Goal: Task Accomplishment & Management: Manage account settings

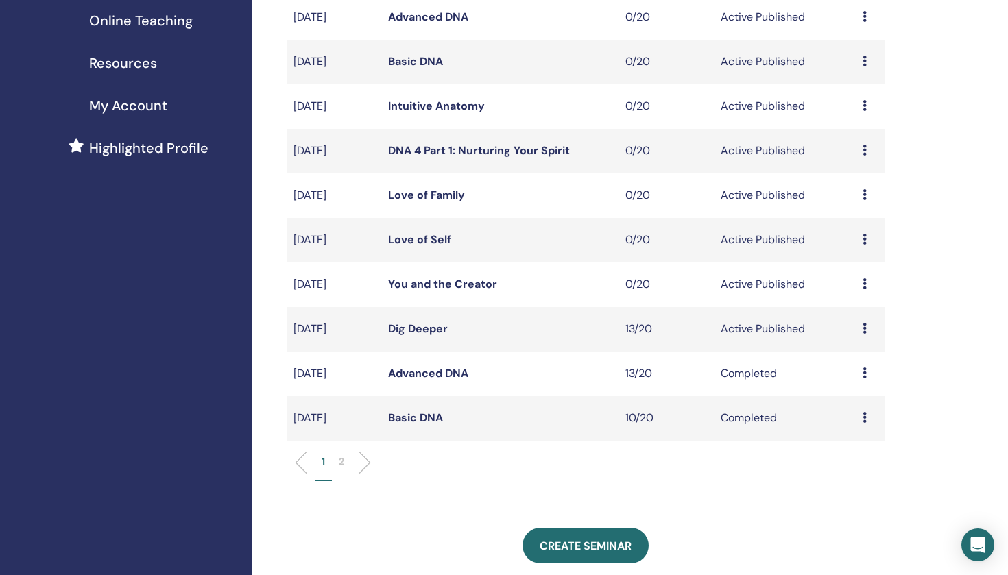
scroll to position [261, 0]
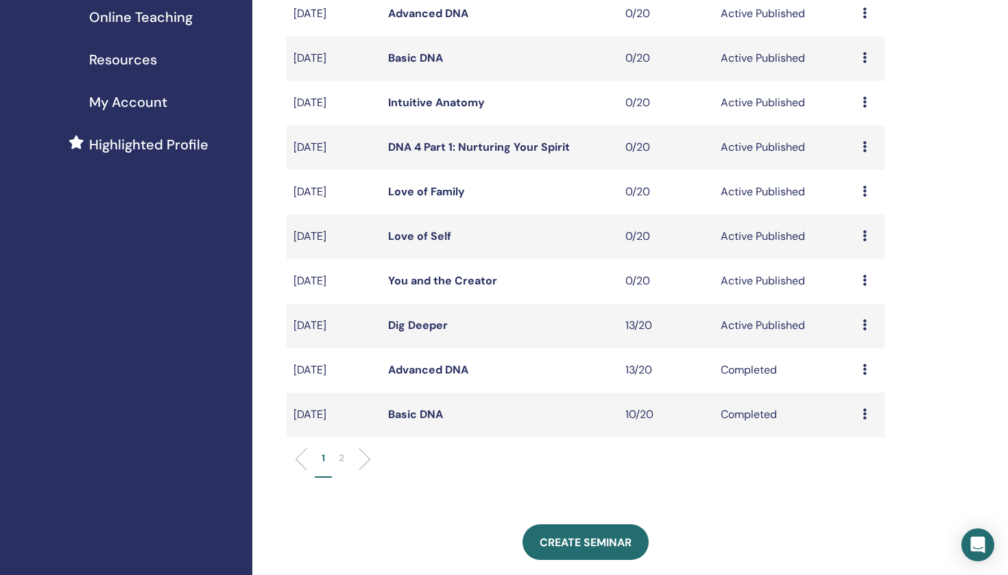
click at [862, 324] on td "Preview Edit Attendees Cancel" at bounding box center [870, 326] width 29 height 45
click at [866, 323] on icon at bounding box center [864, 324] width 4 height 11
click at [853, 378] on link "Attendees" at bounding box center [858, 375] width 52 height 14
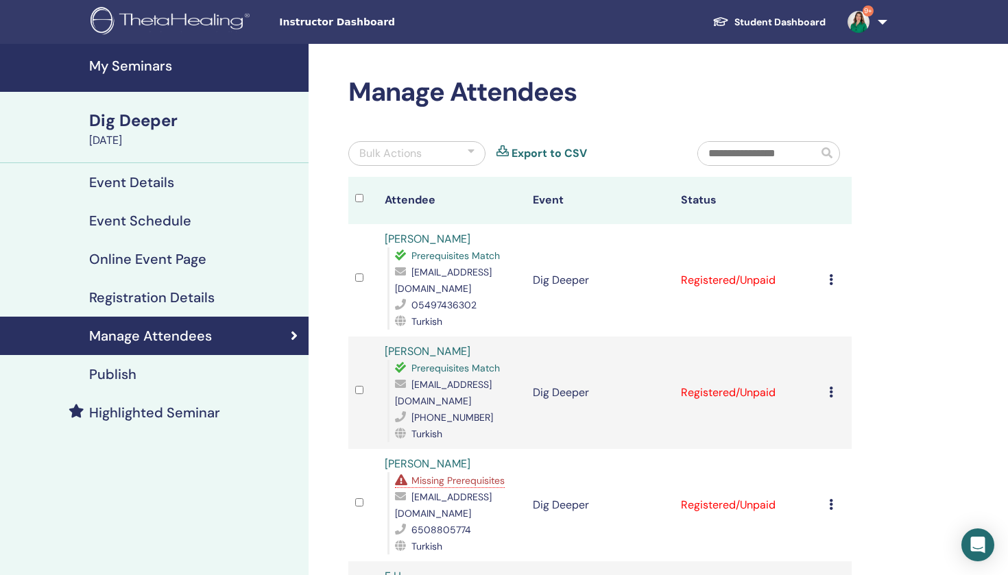
click at [830, 274] on icon at bounding box center [831, 279] width 4 height 11
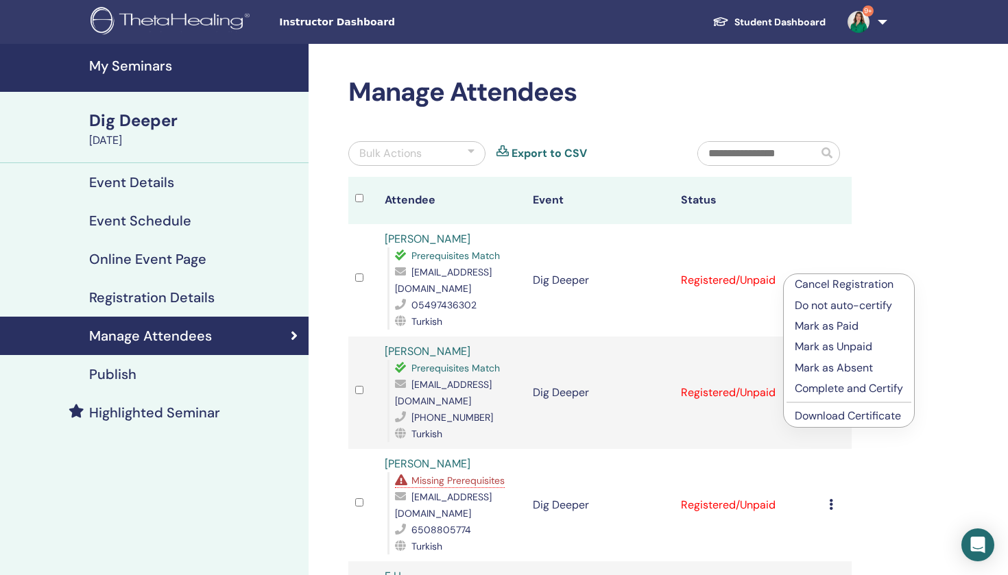
click at [832, 328] on p "Mark as Paid" at bounding box center [849, 326] width 108 height 16
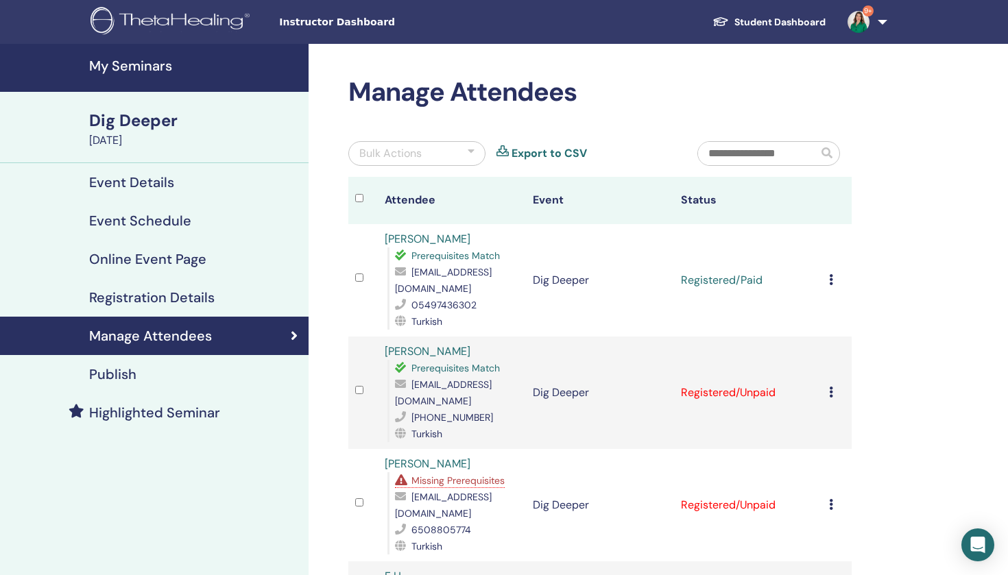
click at [832, 274] on icon at bounding box center [831, 279] width 4 height 11
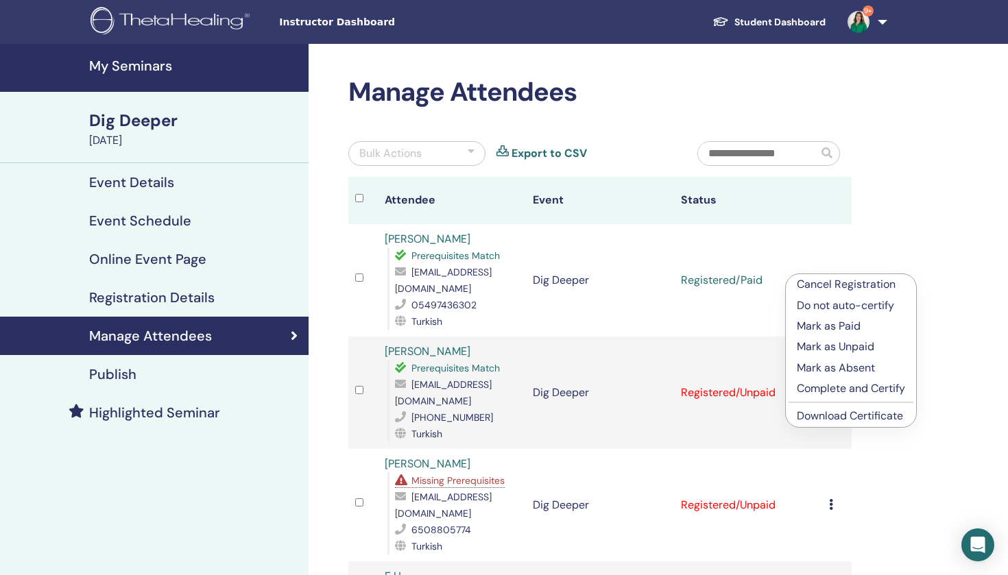
click at [843, 390] on p "Complete and Certify" at bounding box center [851, 388] width 108 height 16
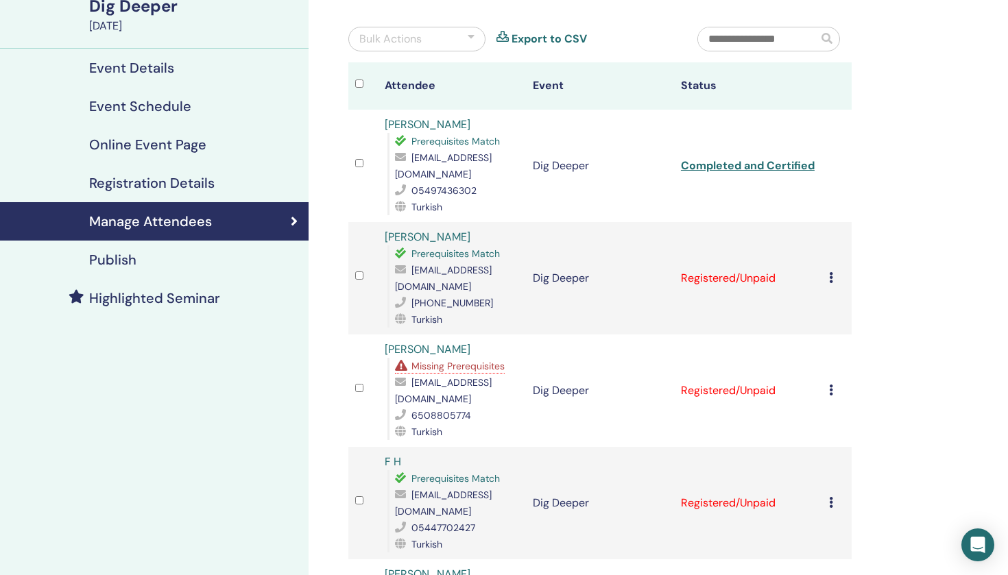
scroll to position [136, 0]
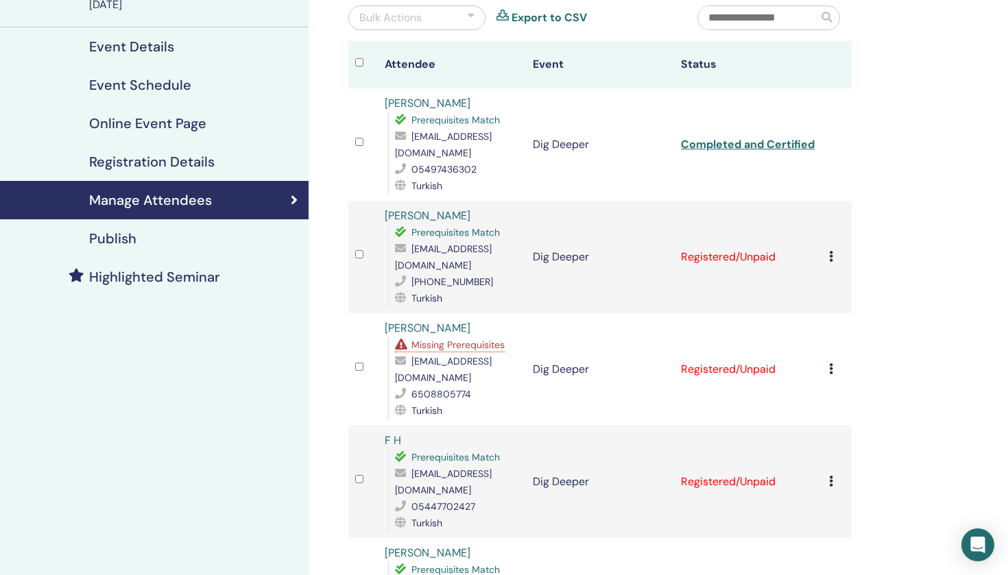
click at [832, 251] on icon at bounding box center [831, 256] width 4 height 11
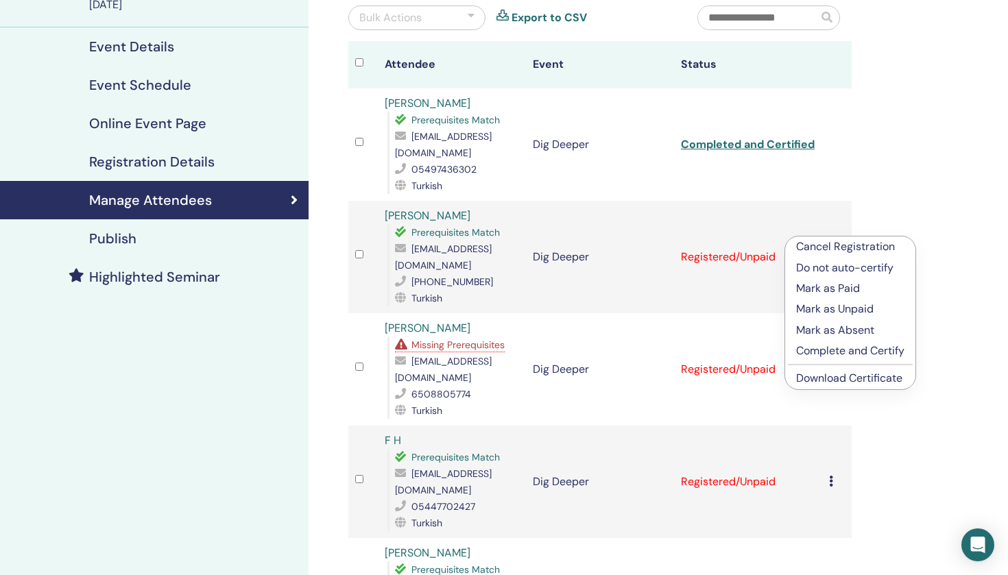
click at [838, 289] on p "Mark as Paid" at bounding box center [850, 288] width 108 height 16
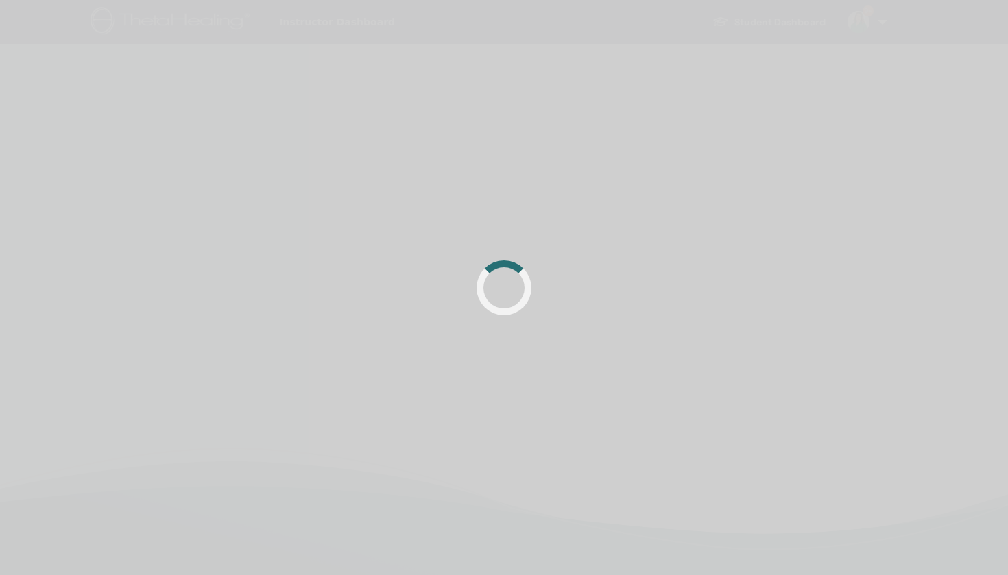
scroll to position [136, 0]
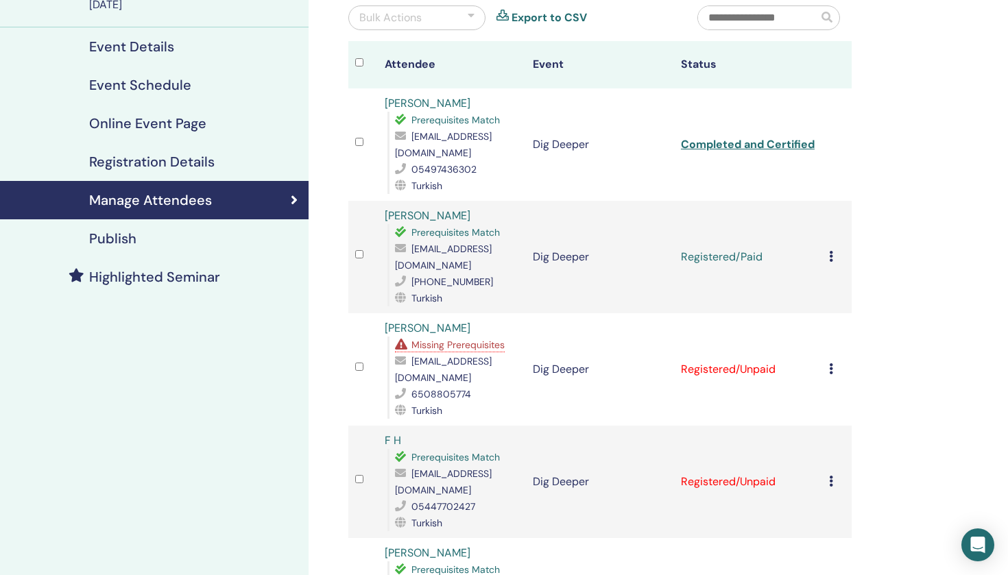
click at [827, 229] on td "Cancel Registration Do not auto-certify Mark as Paid Mark as Unpaid Mark as Abs…" at bounding box center [836, 257] width 29 height 112
click at [830, 251] on icon at bounding box center [831, 256] width 4 height 11
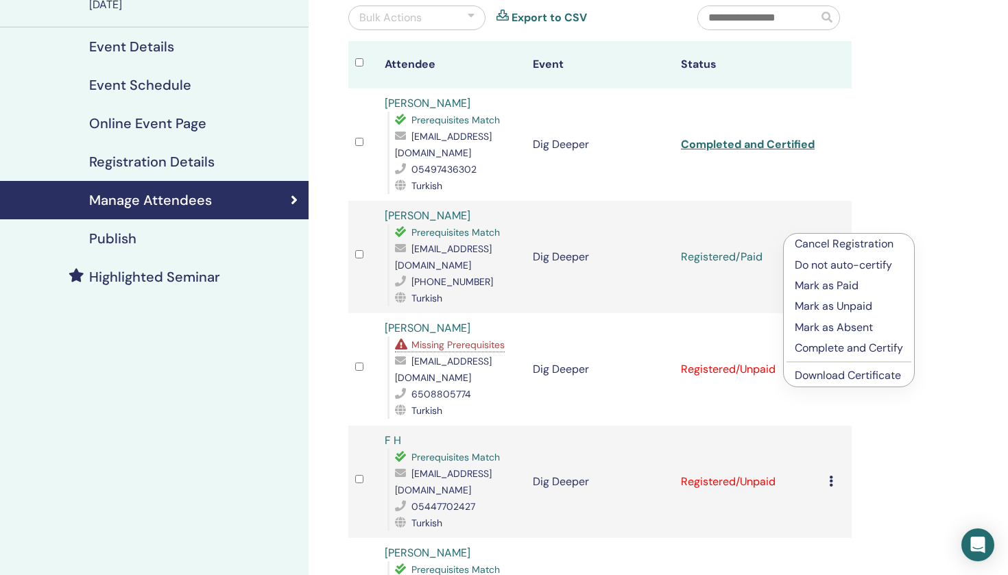
click at [849, 348] on p "Complete and Certify" at bounding box center [849, 348] width 108 height 16
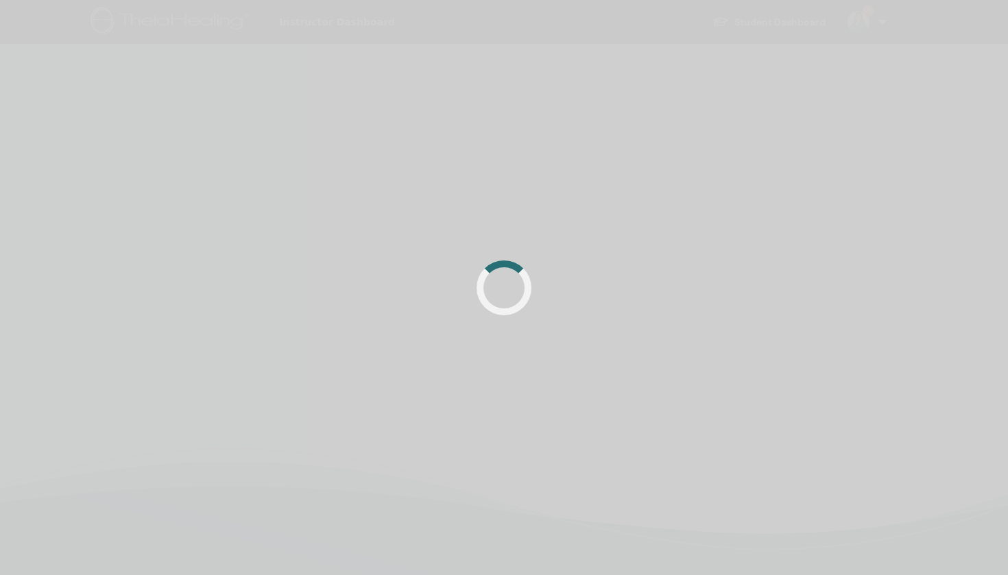
scroll to position [136, 0]
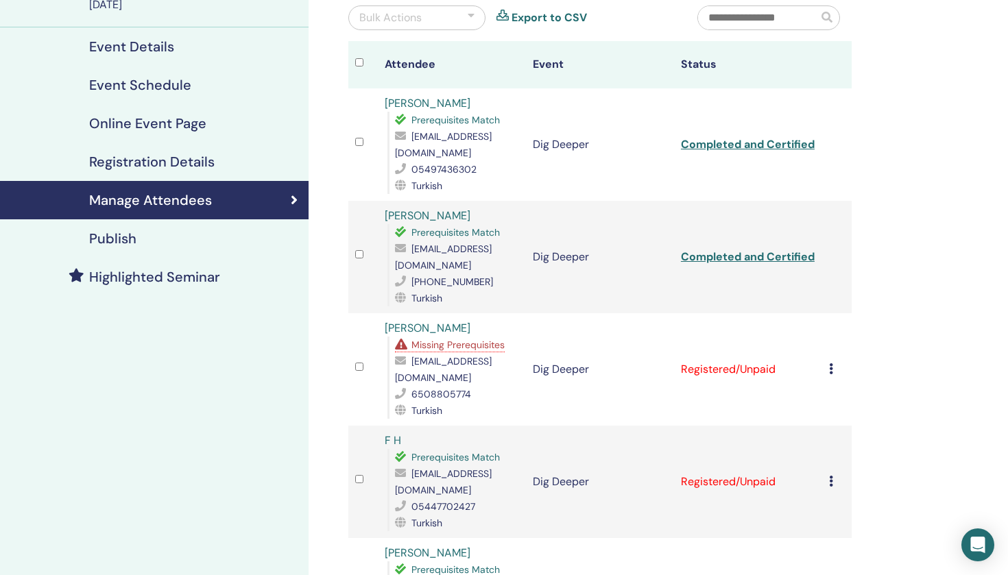
click at [831, 363] on icon at bounding box center [831, 368] width 4 height 11
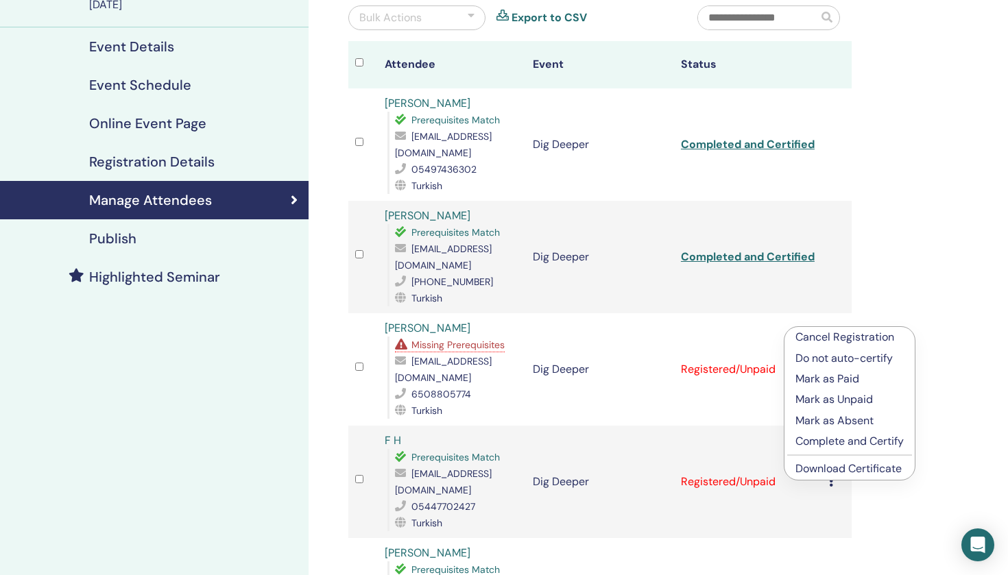
click at [835, 375] on p "Mark as Paid" at bounding box center [849, 379] width 108 height 16
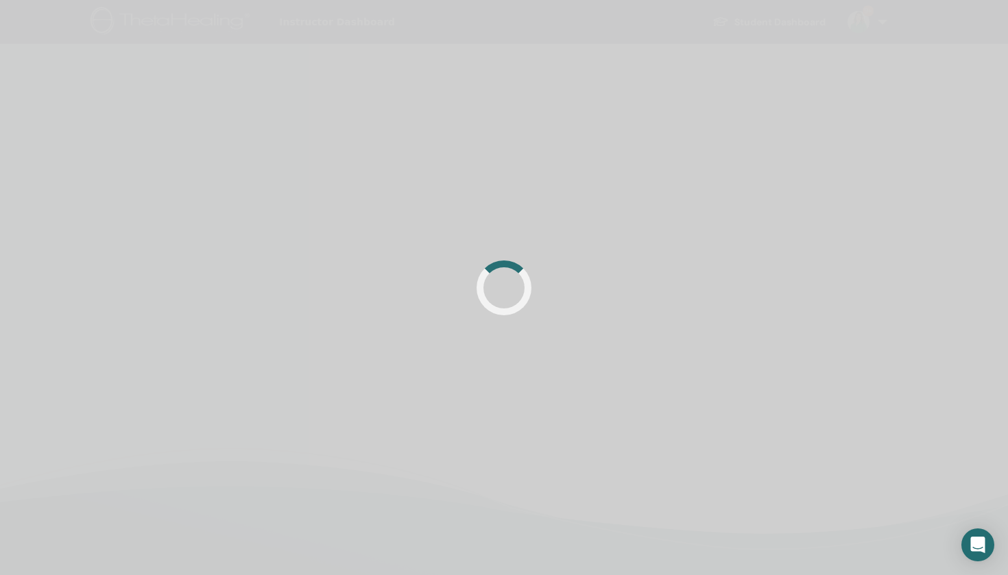
scroll to position [136, 0]
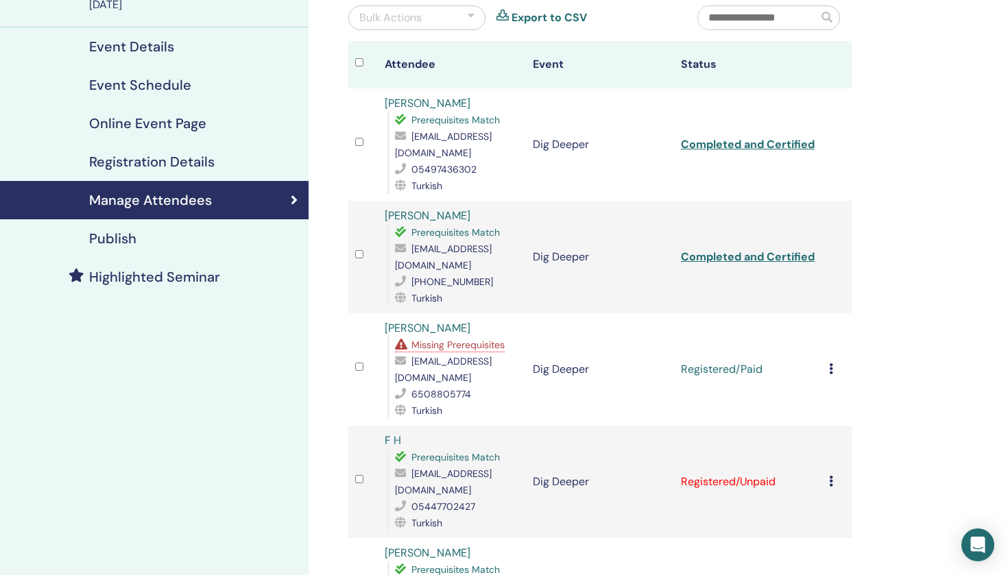
click at [833, 361] on div "Cancel Registration Do not auto-certify Mark as Paid Mark as Unpaid Mark as Abs…" at bounding box center [837, 369] width 16 height 16
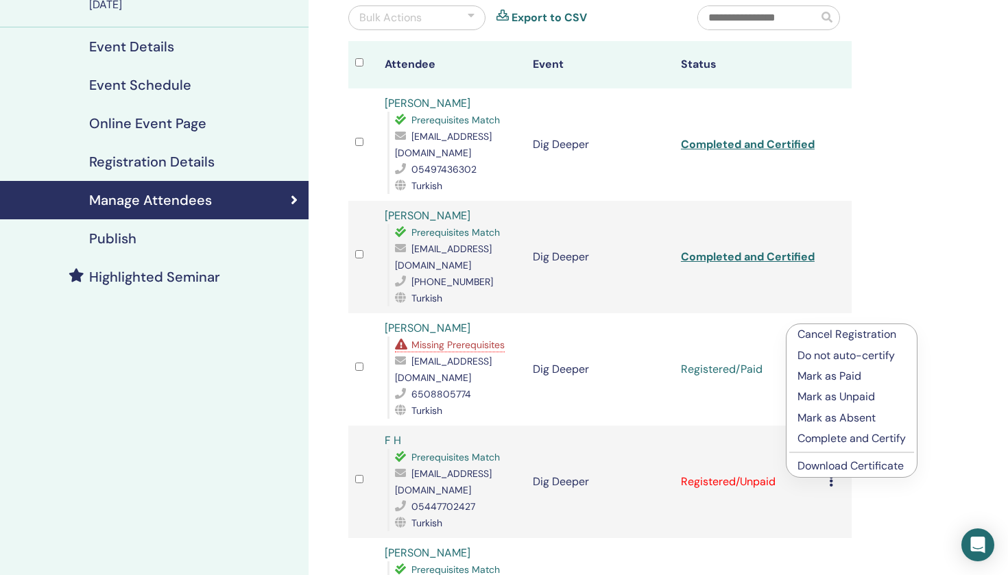
click at [837, 439] on p "Complete and Certify" at bounding box center [851, 439] width 108 height 16
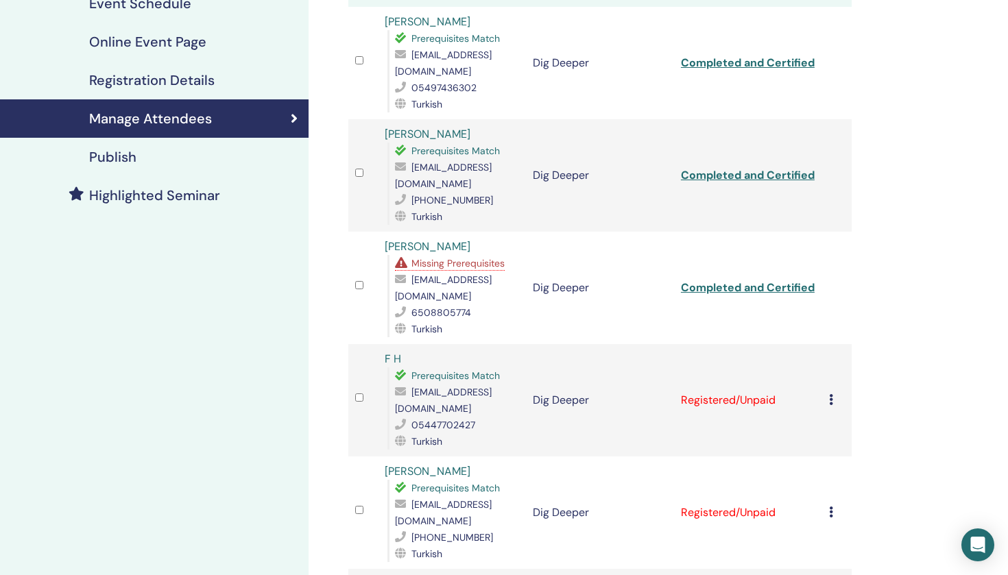
scroll to position [219, 0]
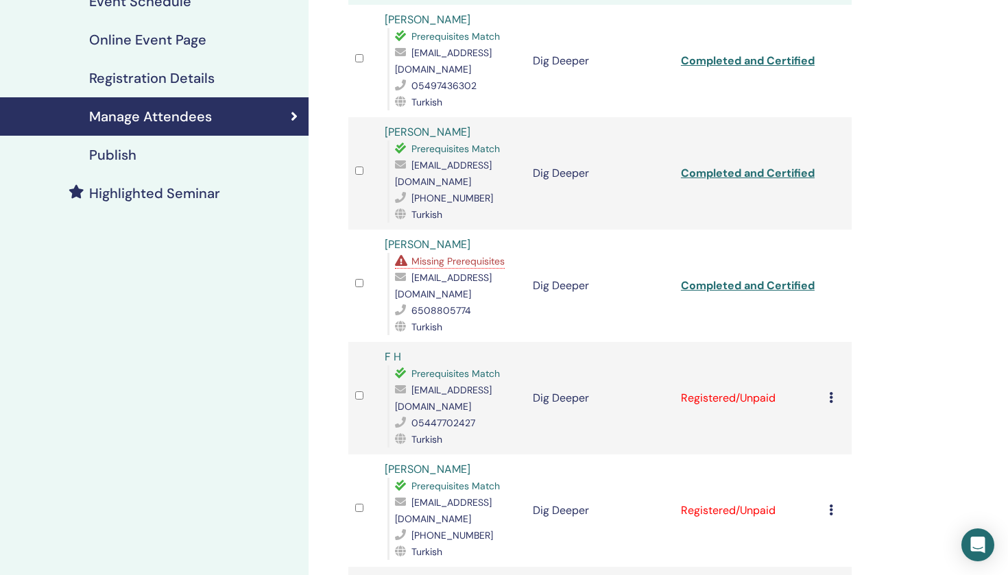
click at [829, 390] on div "Cancel Registration Do not auto-certify Mark as Paid Mark as Unpaid Mark as Abs…" at bounding box center [837, 398] width 16 height 16
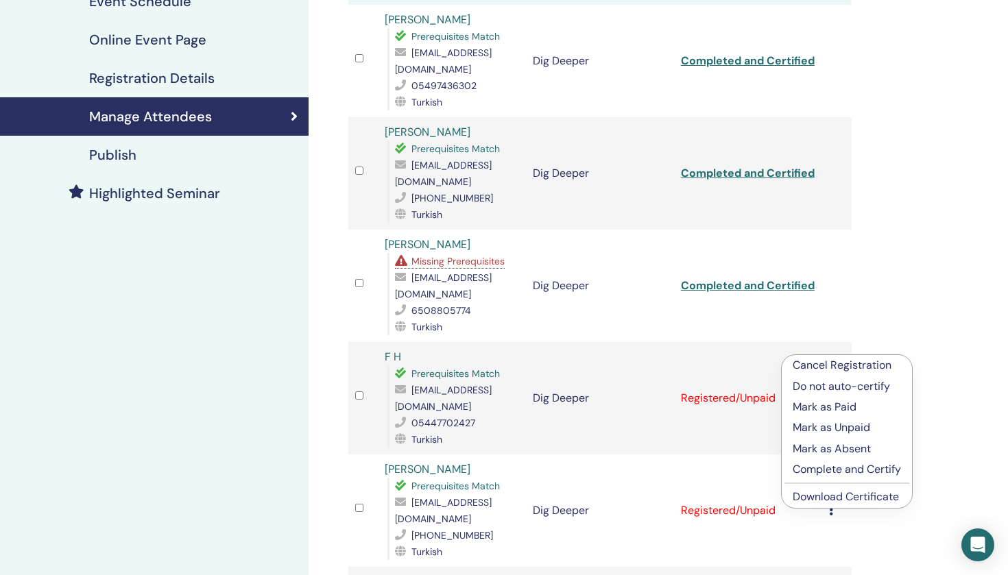
click at [829, 415] on p "Mark as Paid" at bounding box center [847, 407] width 108 height 16
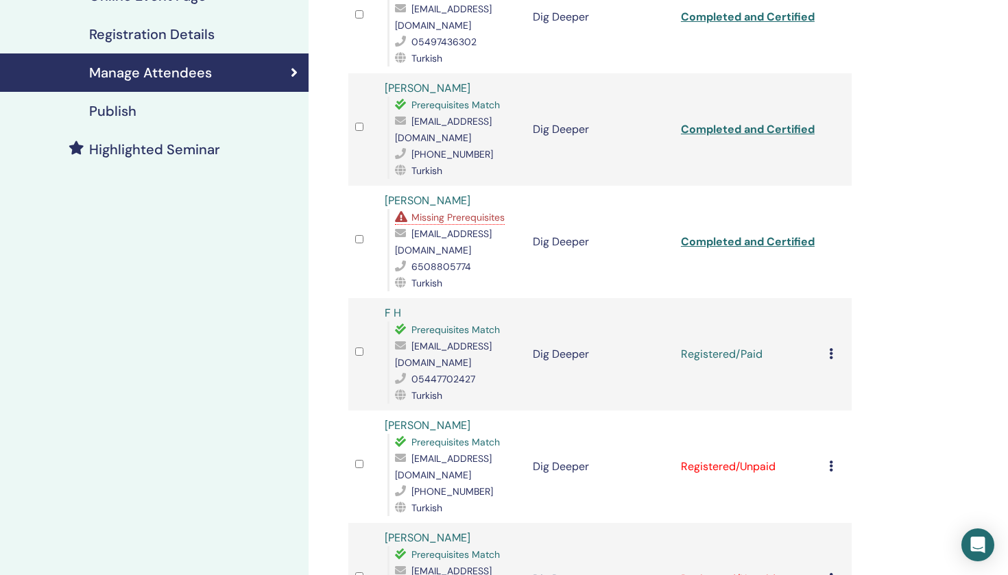
scroll to position [267, 0]
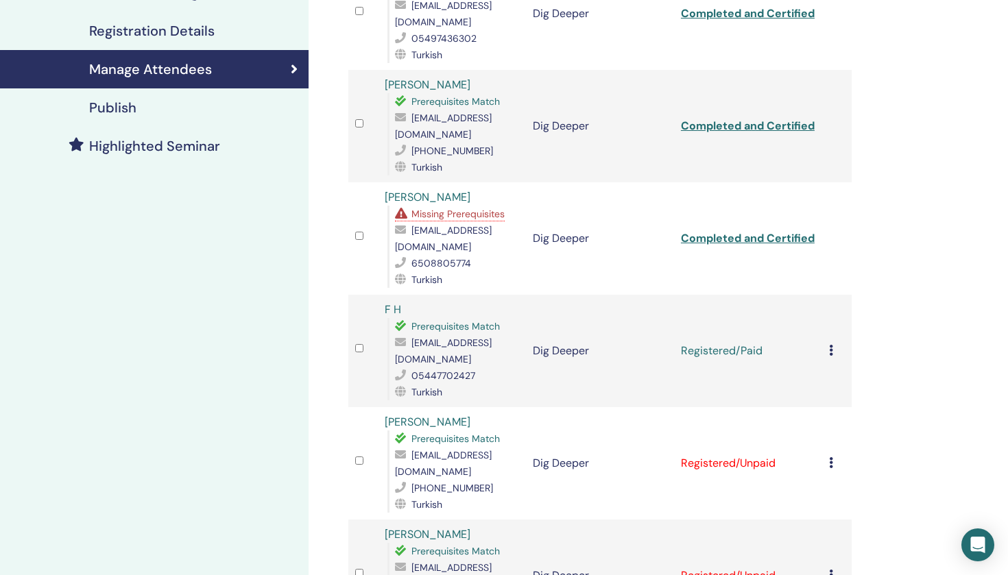
click at [830, 345] on icon at bounding box center [831, 350] width 4 height 11
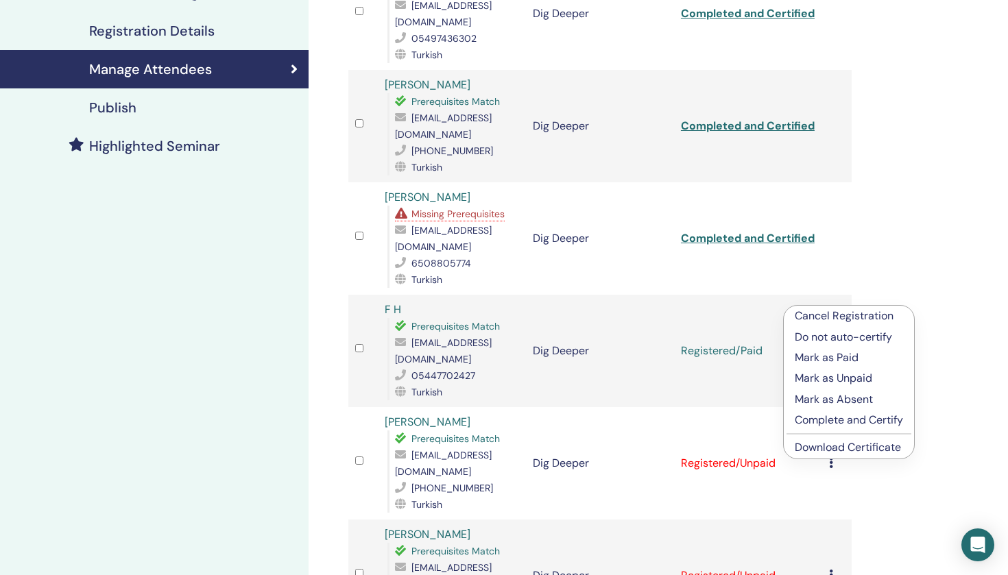
click at [834, 420] on p "Complete and Certify" at bounding box center [849, 420] width 108 height 16
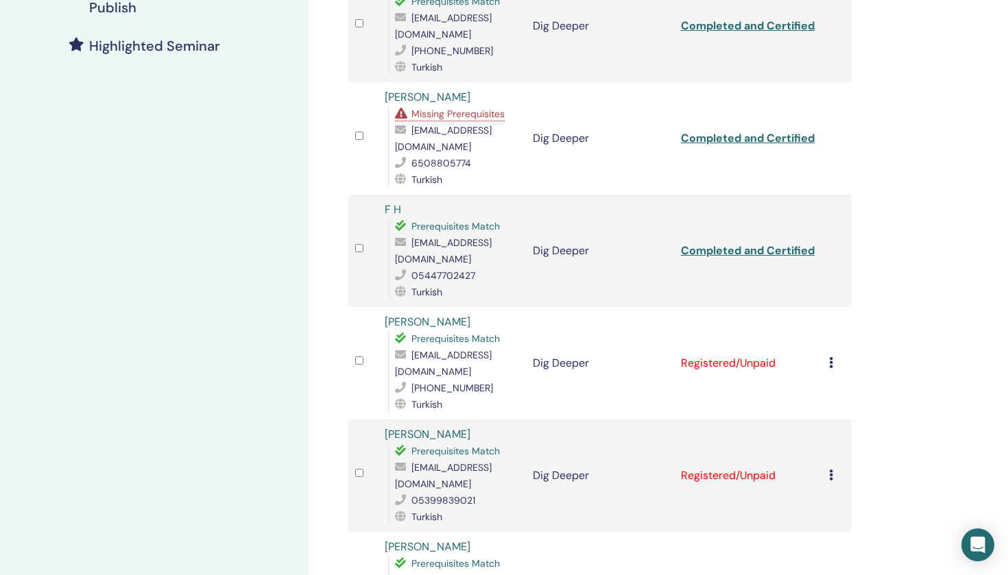
scroll to position [367, 0]
click at [831, 356] on icon at bounding box center [831, 361] width 4 height 11
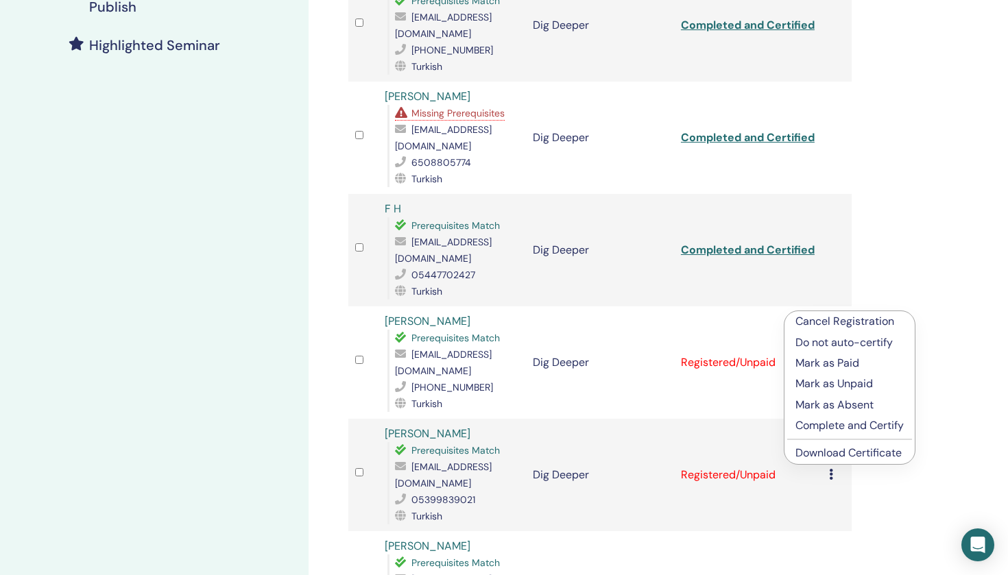
click at [830, 361] on p "Mark as Paid" at bounding box center [849, 363] width 108 height 16
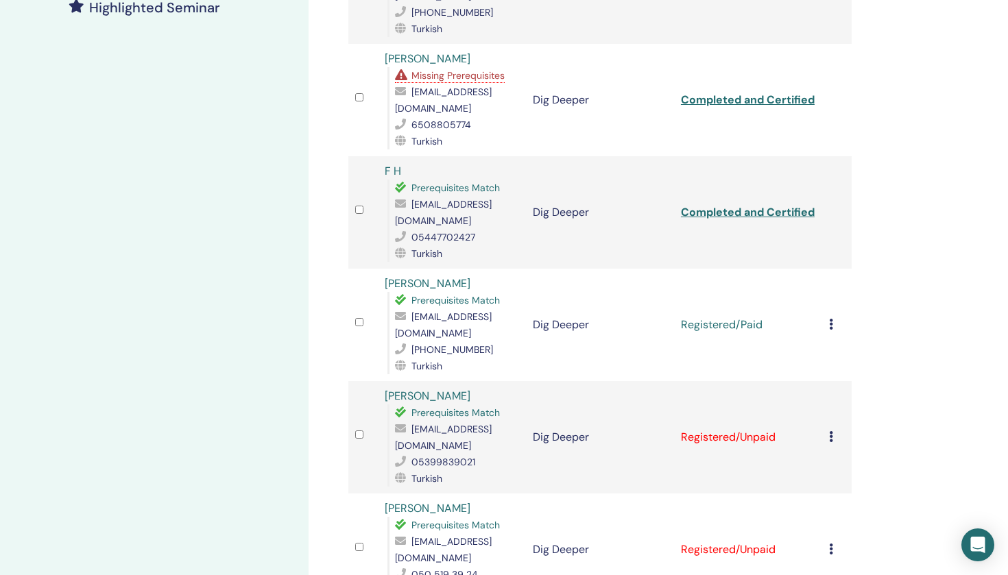
scroll to position [462, 0]
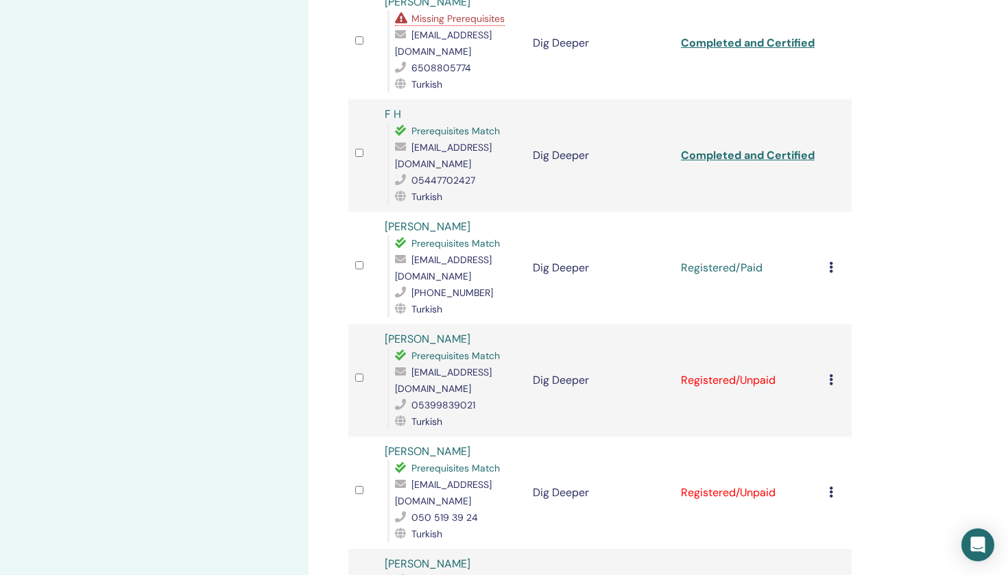
click at [829, 262] on icon at bounding box center [831, 267] width 4 height 11
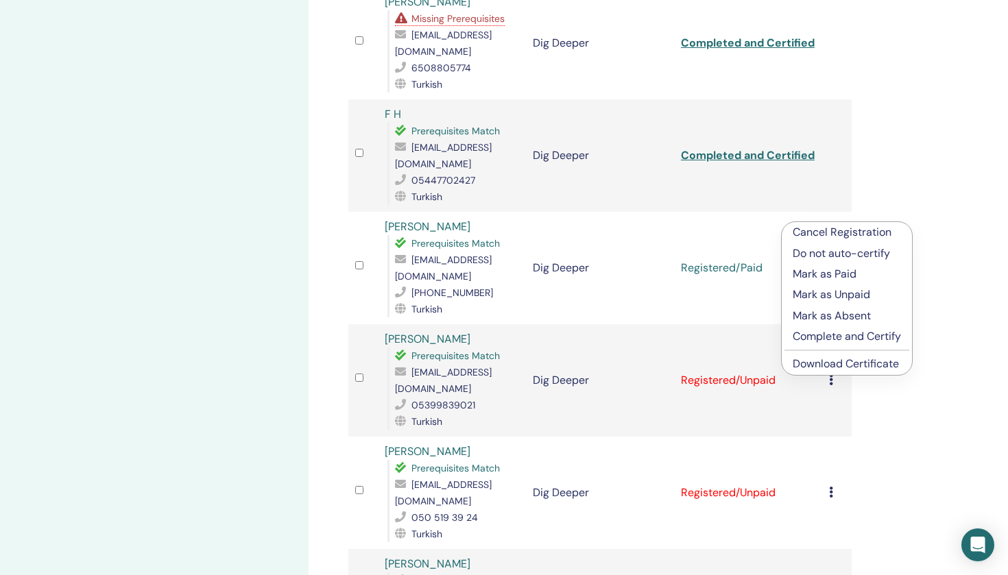
click at [834, 339] on p "Complete and Certify" at bounding box center [847, 336] width 108 height 16
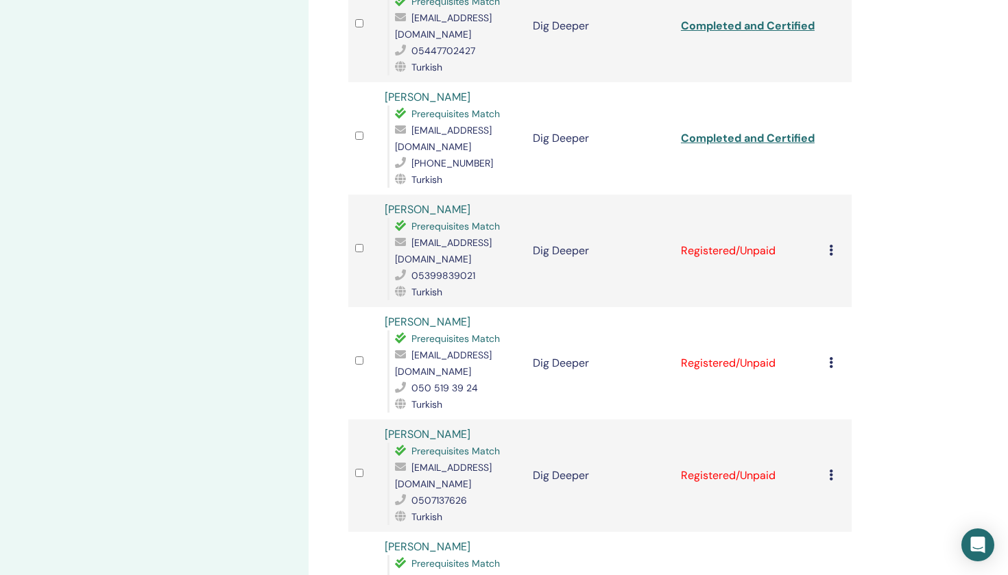
scroll to position [592, 0]
click at [829, 244] on icon at bounding box center [831, 249] width 4 height 11
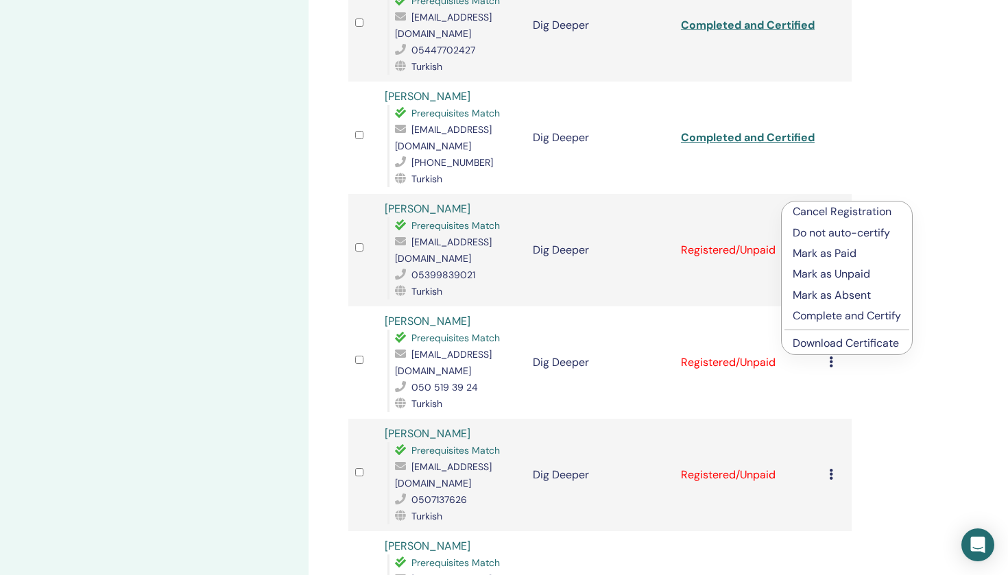
click at [819, 252] on p "Mark as Paid" at bounding box center [847, 253] width 108 height 16
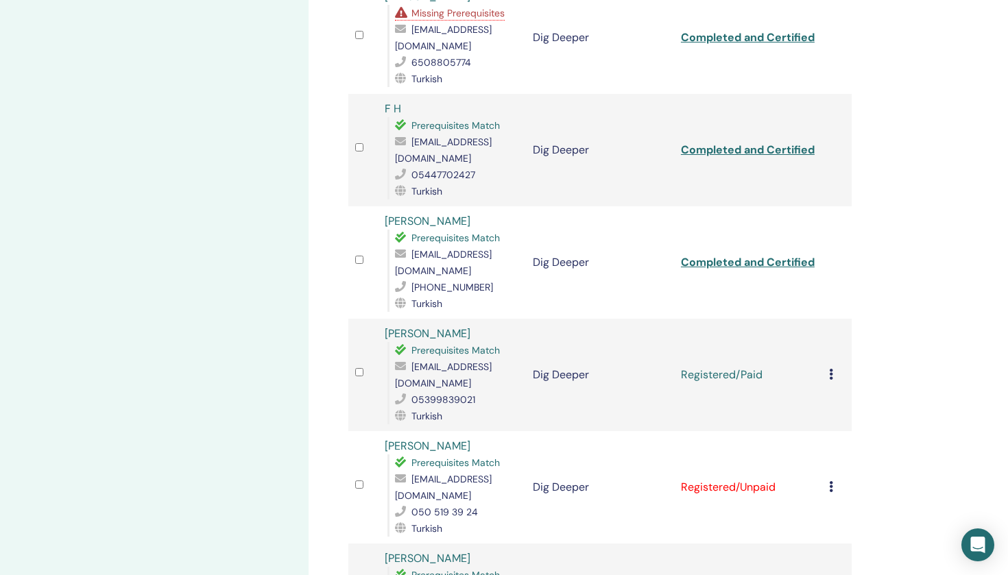
scroll to position [486, 0]
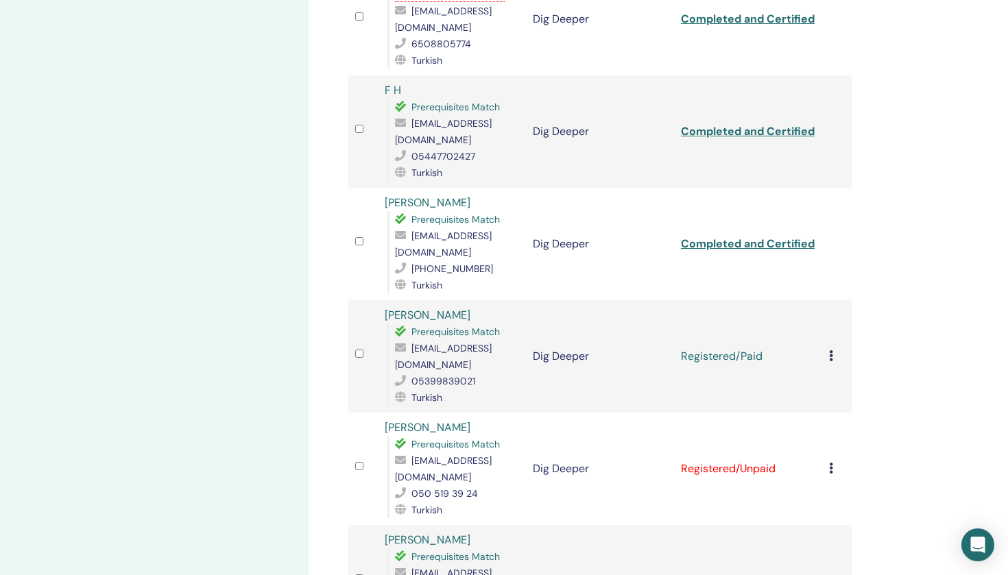
click at [829, 350] on icon at bounding box center [831, 355] width 4 height 11
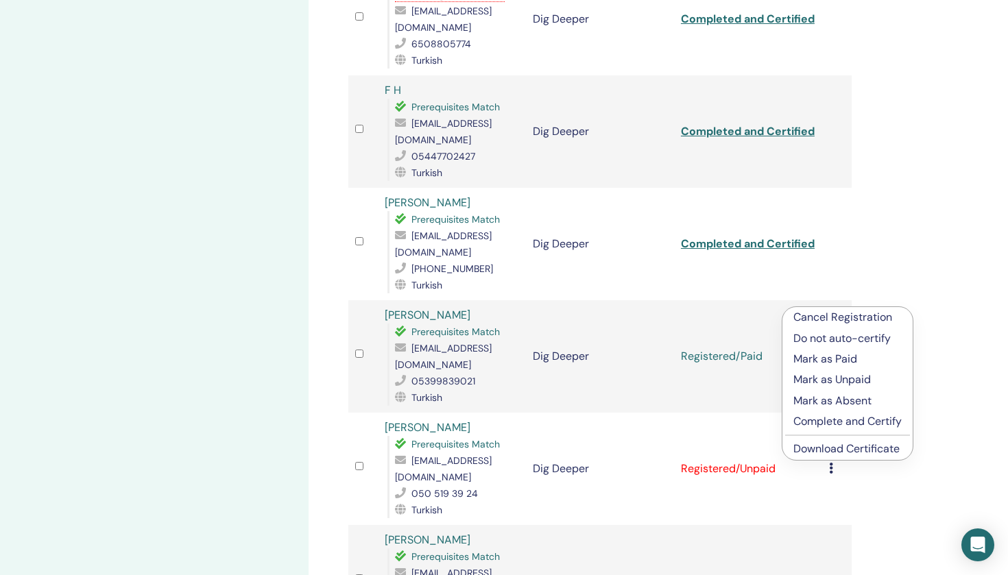
click at [825, 425] on p "Complete and Certify" at bounding box center [847, 421] width 108 height 16
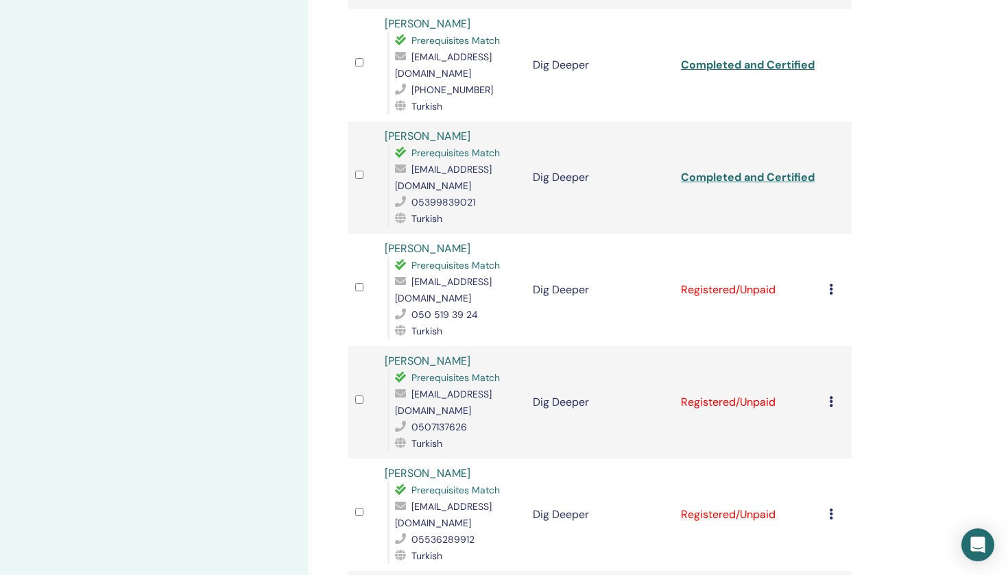
scroll to position [669, 0]
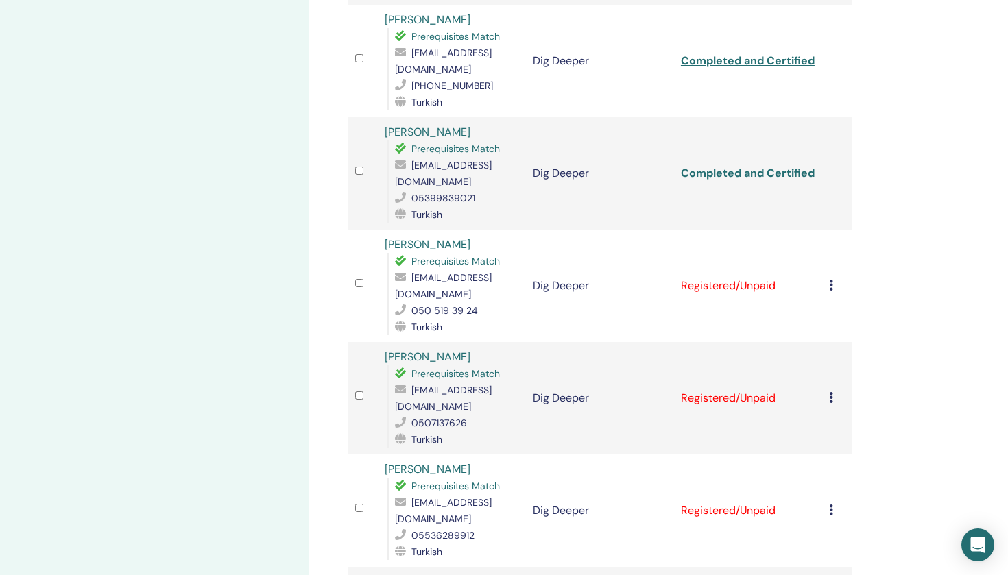
click at [833, 278] on div "Cancel Registration Do not auto-certify Mark as Paid Mark as Unpaid Mark as Abs…" at bounding box center [837, 286] width 16 height 16
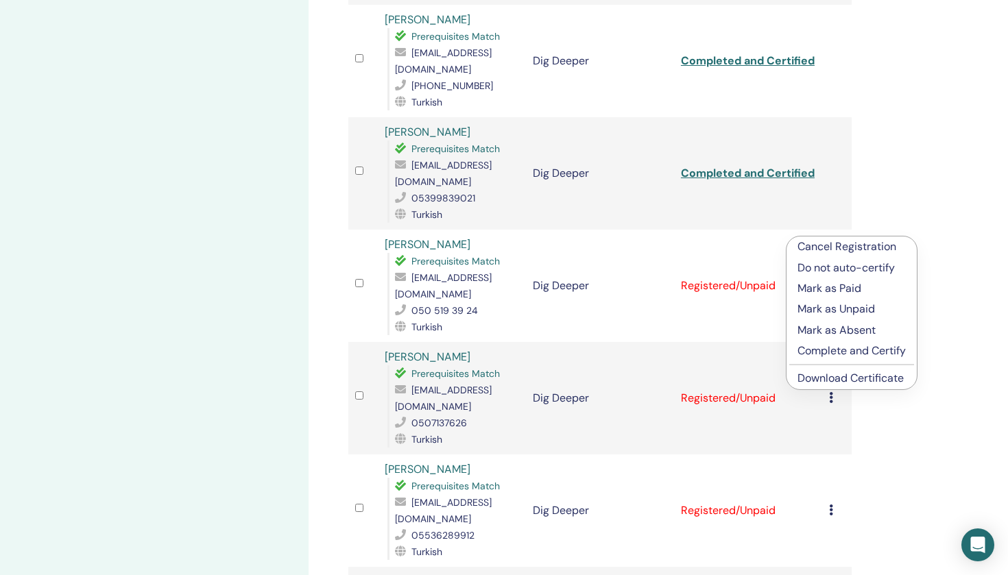
click at [826, 289] on p "Mark as Paid" at bounding box center [851, 288] width 108 height 16
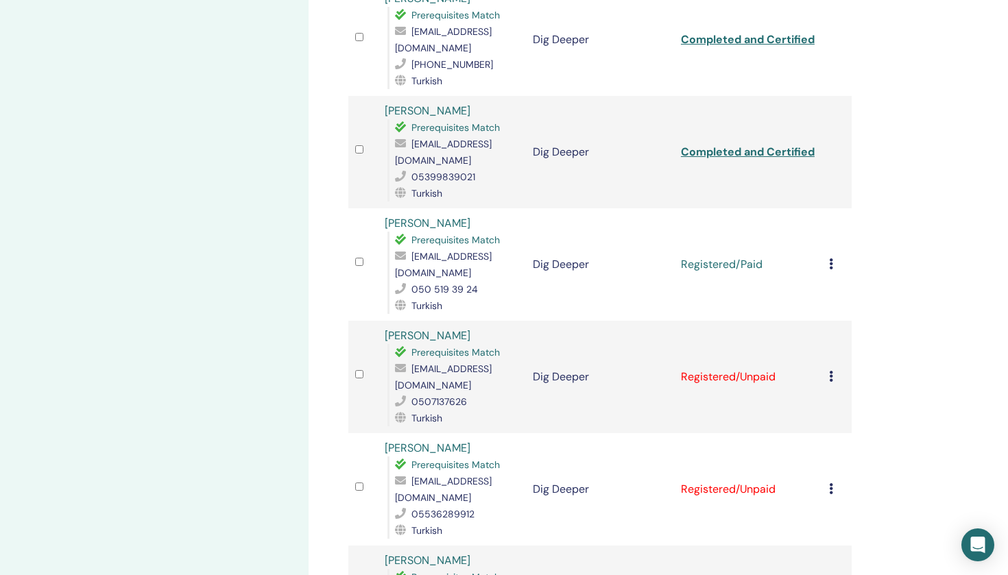
scroll to position [692, 0]
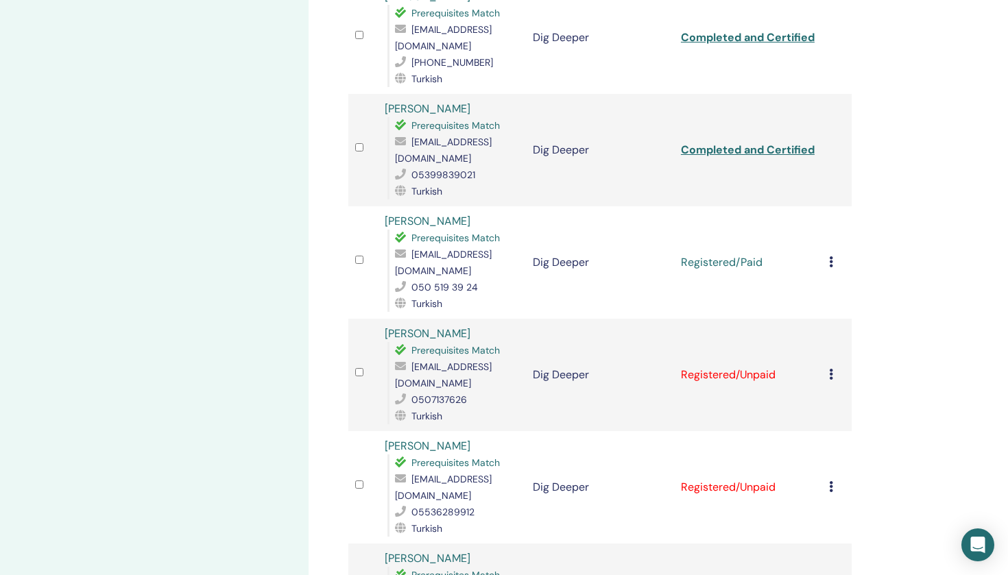
click at [834, 254] on div "Cancel Registration Do not auto-certify Mark as Paid Mark as Unpaid Mark as Abs…" at bounding box center [837, 262] width 16 height 16
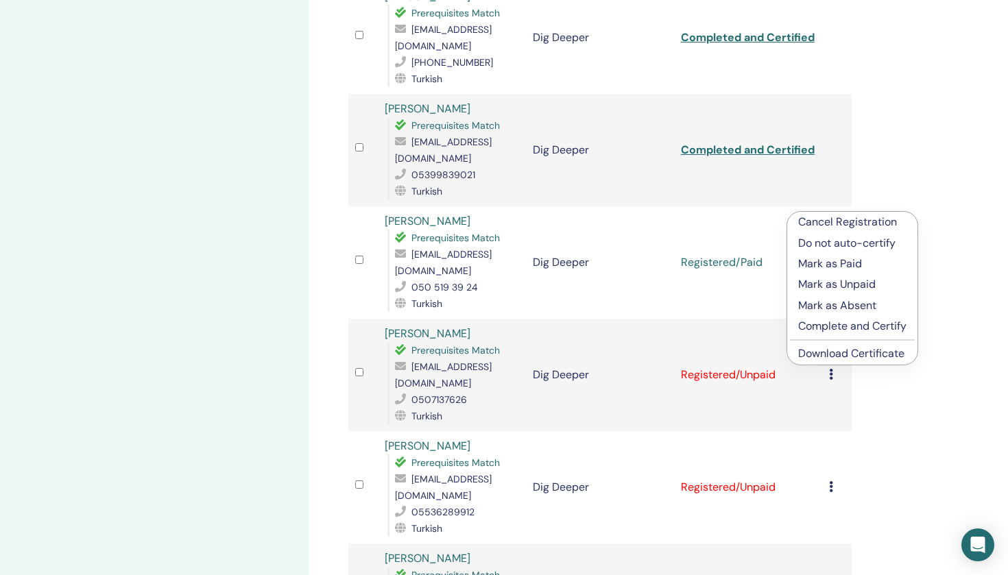
click at [829, 330] on p "Complete and Certify" at bounding box center [852, 326] width 108 height 16
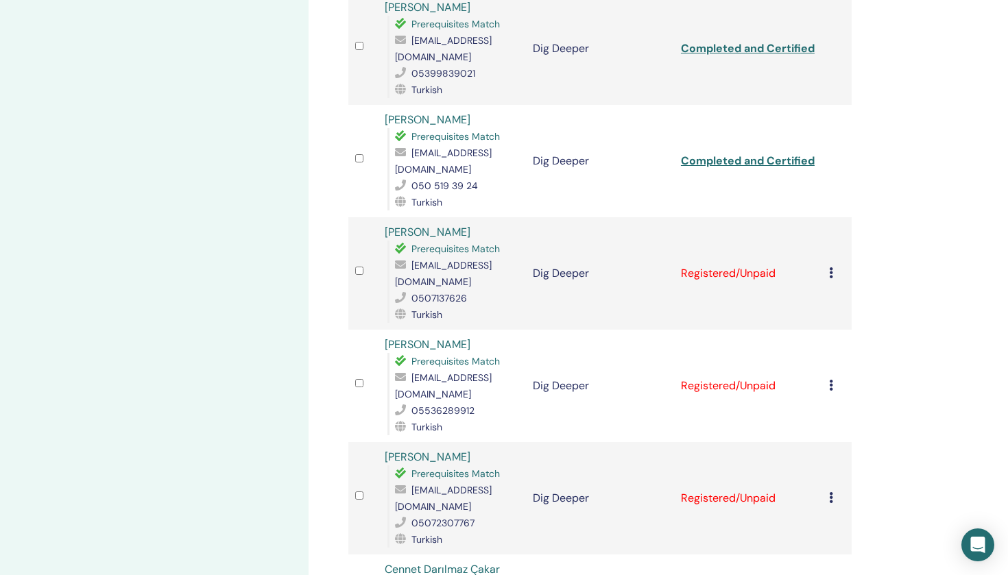
scroll to position [795, 0]
click at [832, 266] on icon at bounding box center [831, 271] width 4 height 11
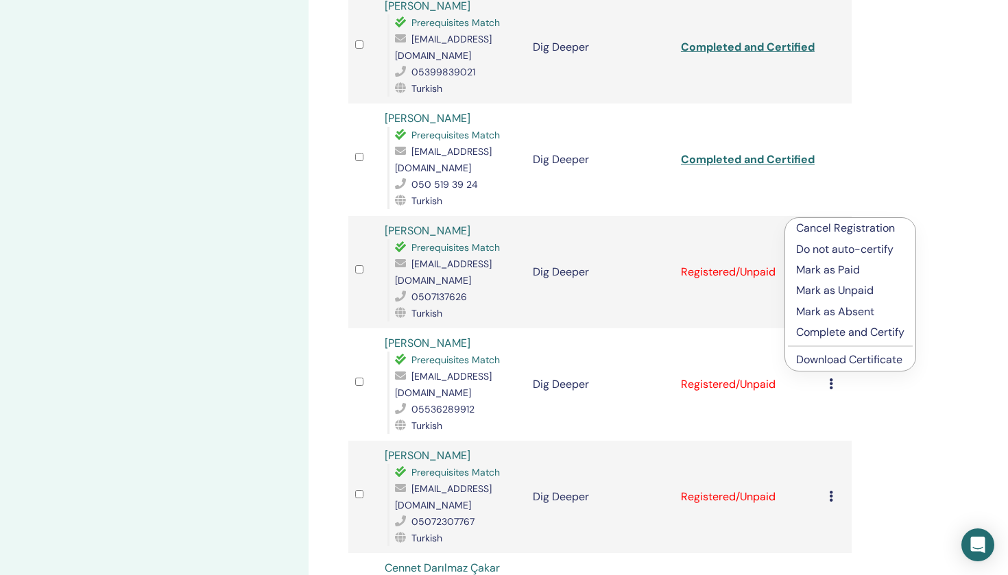
click at [823, 269] on p "Mark as Paid" at bounding box center [850, 270] width 108 height 16
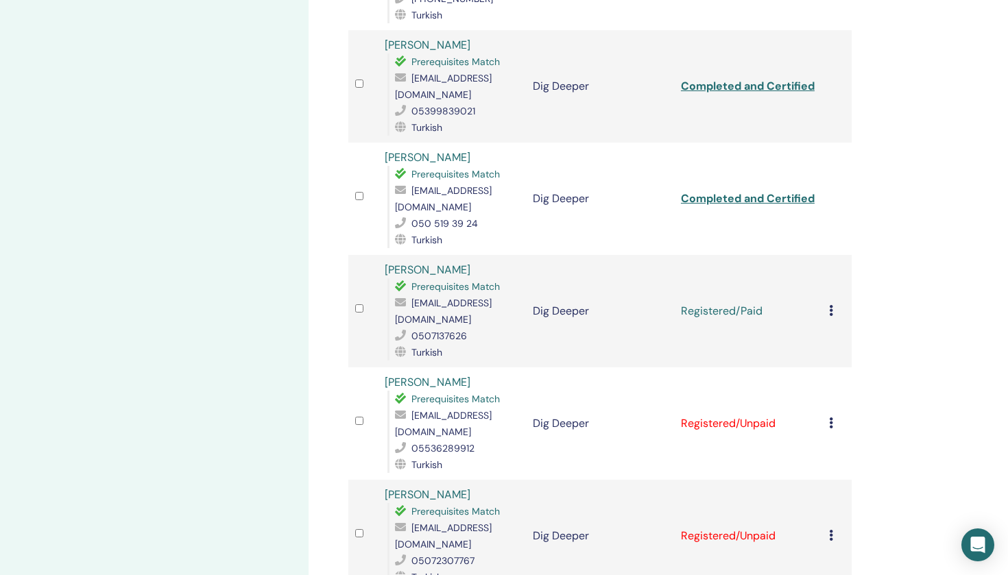
scroll to position [758, 0]
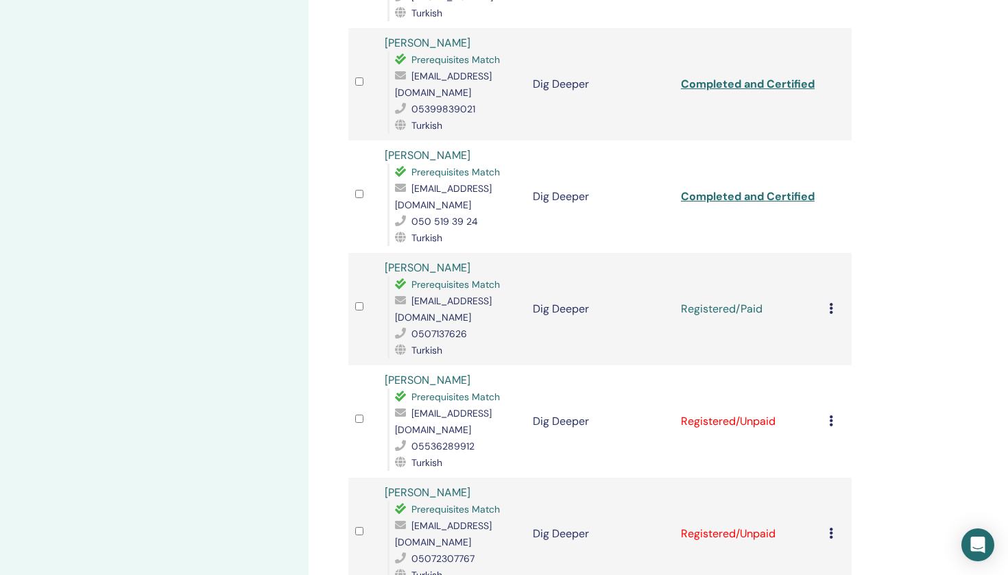
click at [830, 303] on icon at bounding box center [831, 308] width 4 height 11
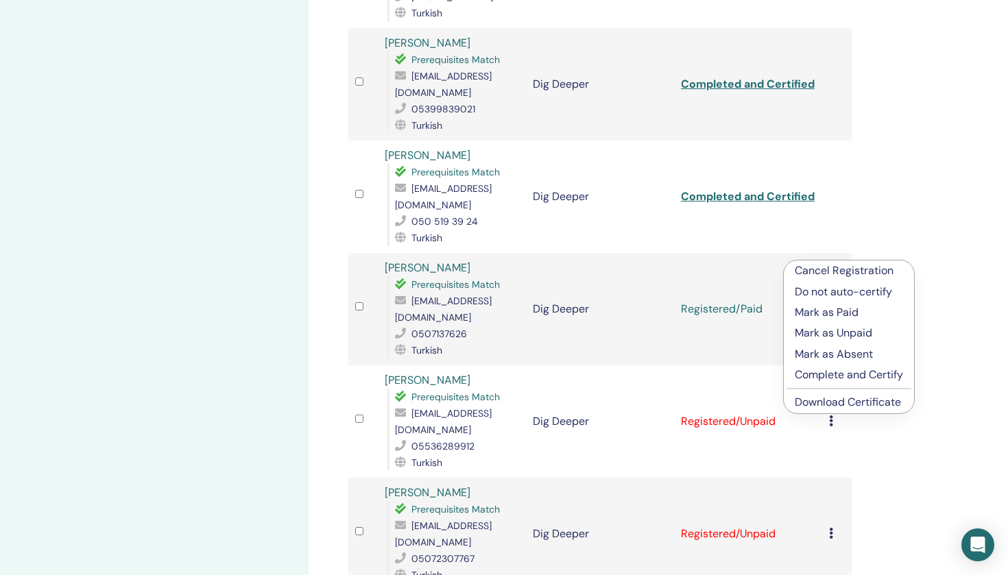
click at [834, 379] on p "Complete and Certify" at bounding box center [849, 375] width 108 height 16
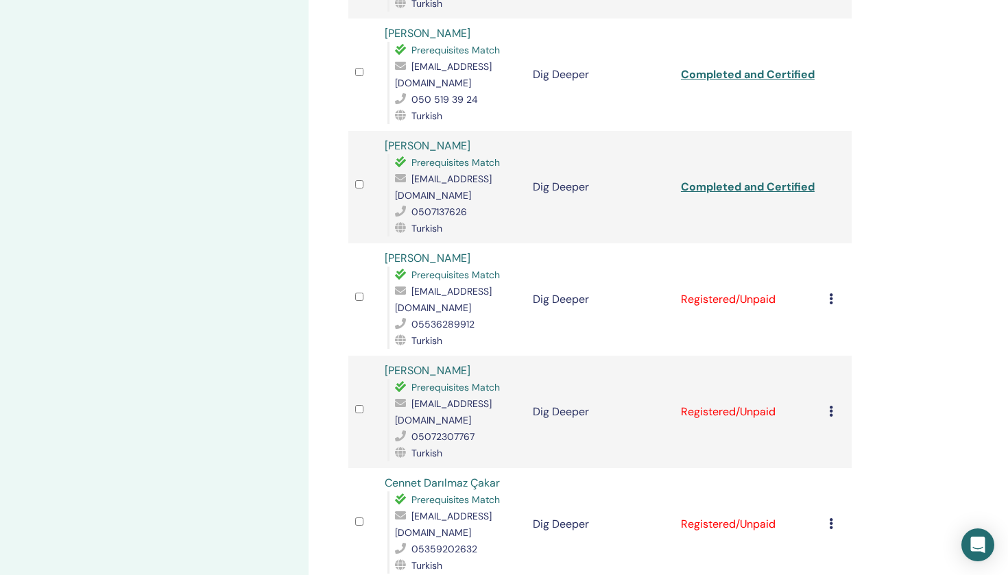
scroll to position [897, 0]
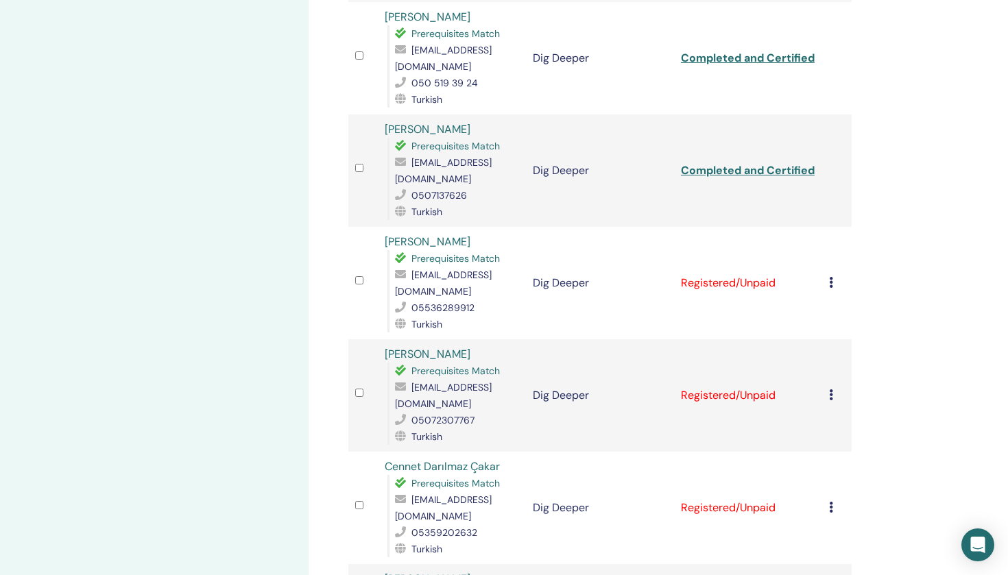
click at [830, 277] on icon at bounding box center [831, 282] width 4 height 11
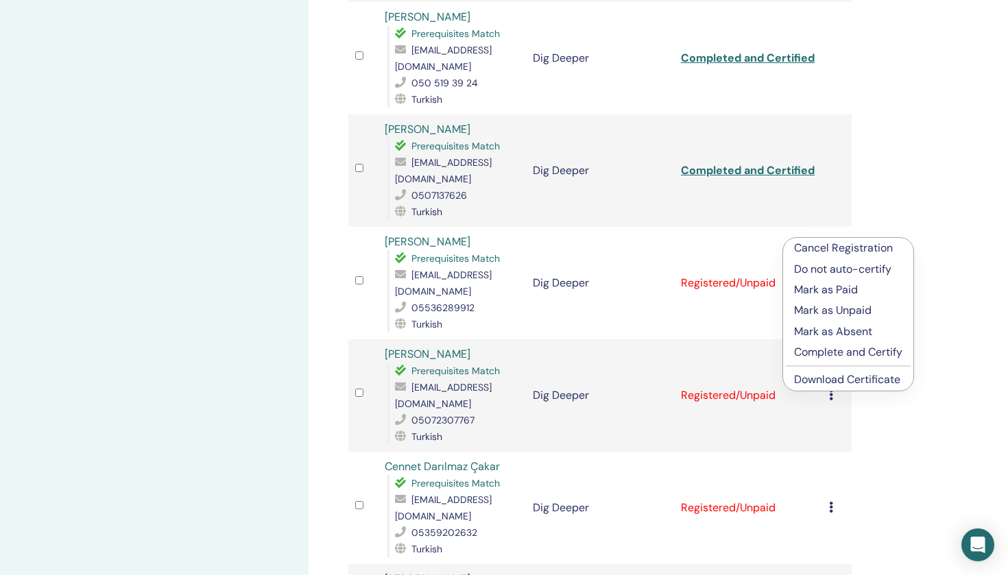
click at [822, 297] on p "Mark as Paid" at bounding box center [848, 290] width 108 height 16
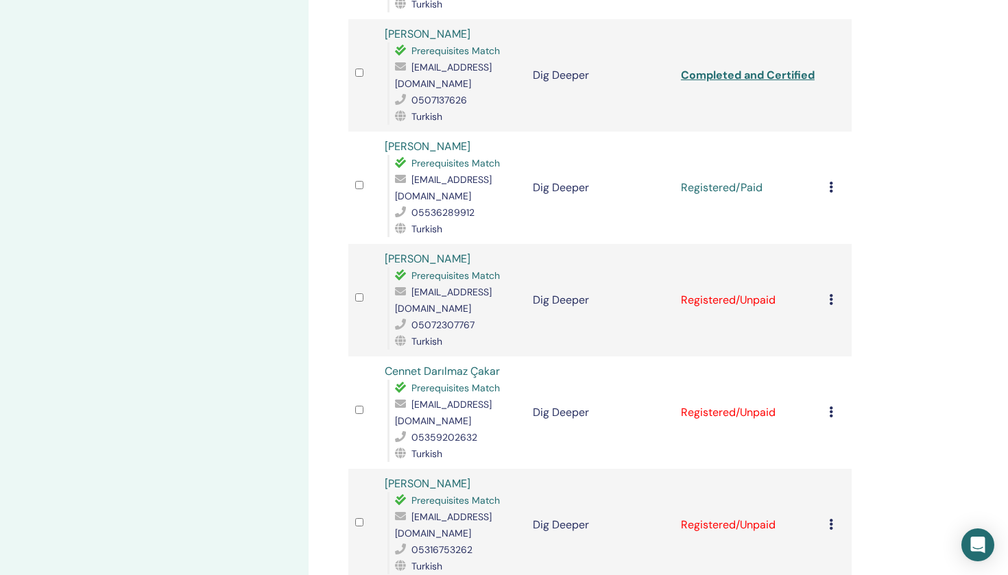
scroll to position [1008, 0]
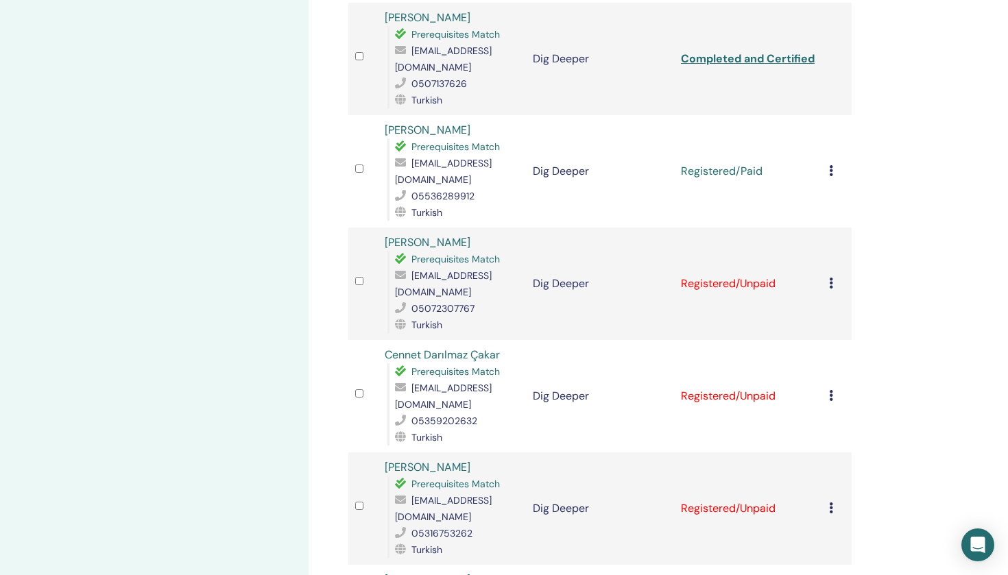
click at [829, 165] on icon at bounding box center [831, 170] width 4 height 11
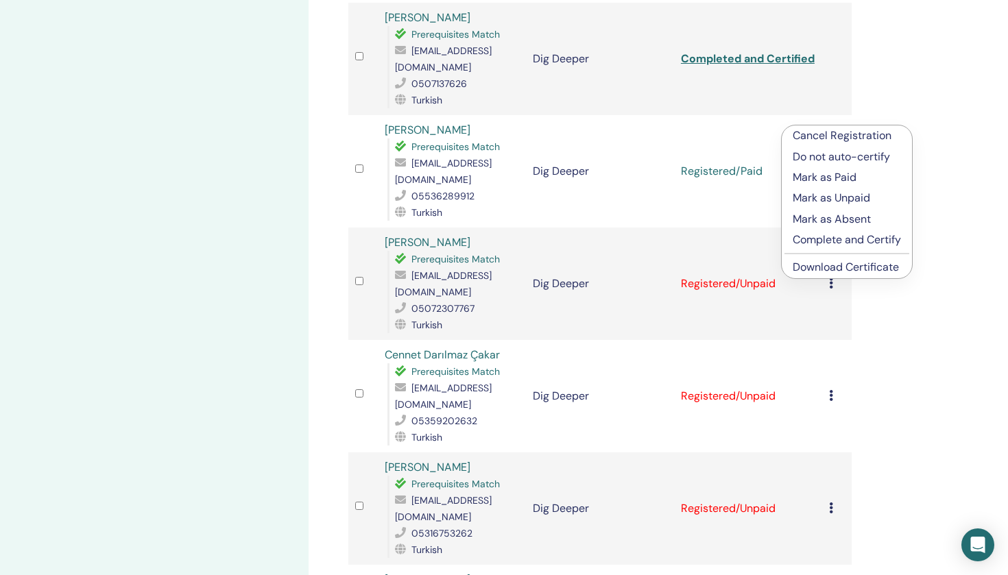
click at [813, 243] on p "Complete and Certify" at bounding box center [847, 240] width 108 height 16
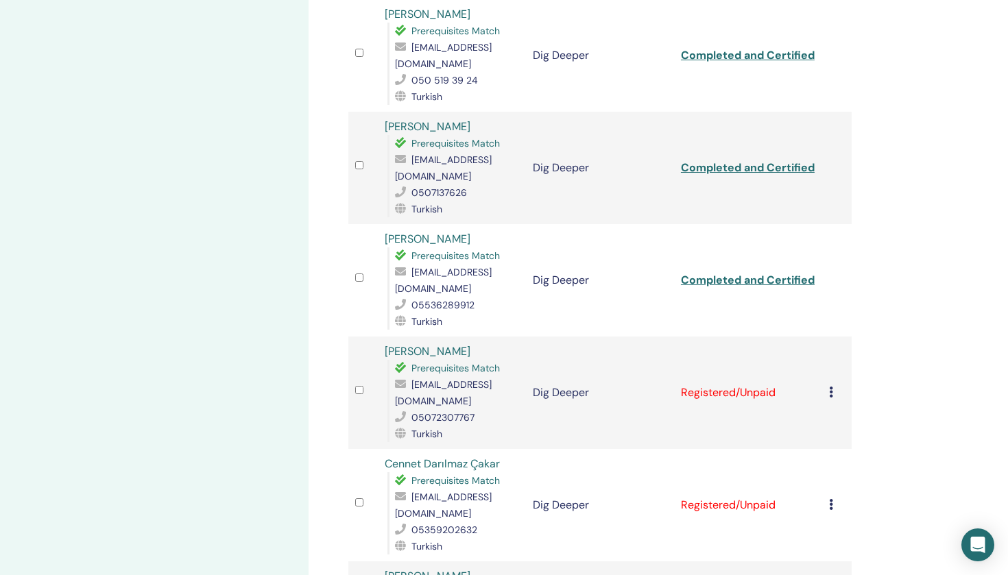
scroll to position [901, 0]
click at [827, 342] on td "Cancel Registration Do not auto-certify Mark as Paid Mark as Unpaid Mark as Abs…" at bounding box center [836, 391] width 29 height 112
click at [830, 385] on icon at bounding box center [831, 390] width 4 height 11
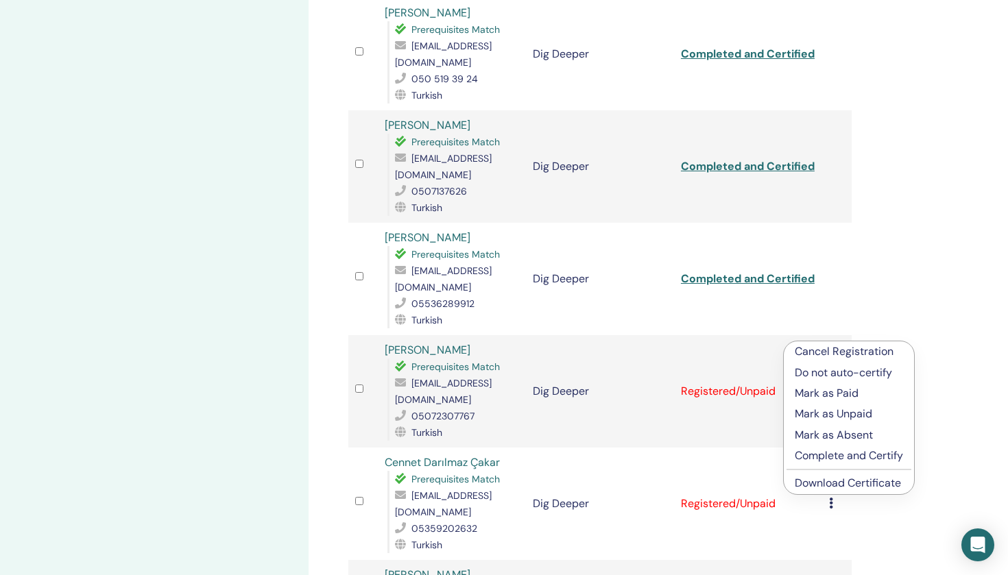
click at [828, 394] on p "Mark as Paid" at bounding box center [849, 393] width 108 height 16
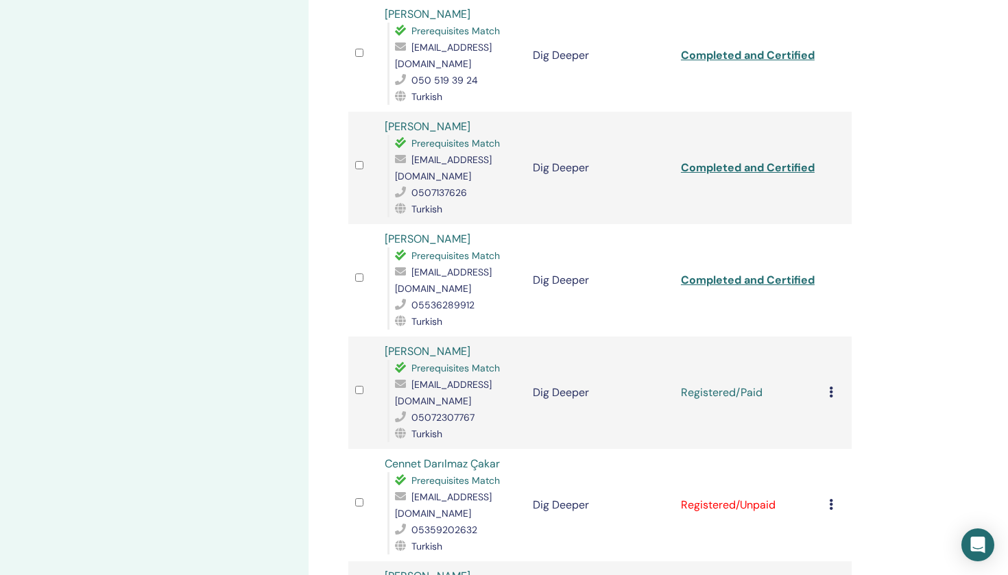
scroll to position [957, 0]
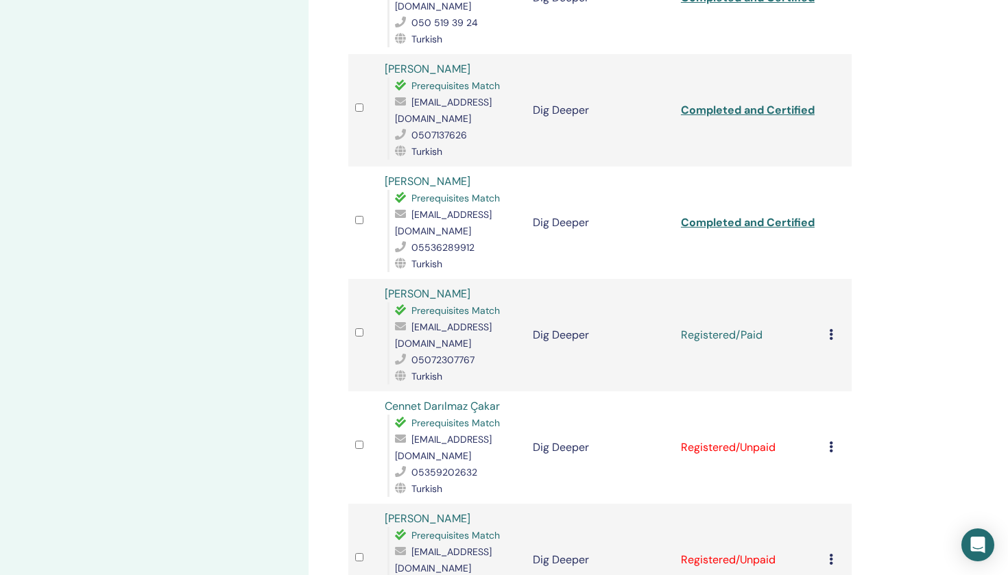
click at [832, 329] on icon at bounding box center [831, 334] width 4 height 11
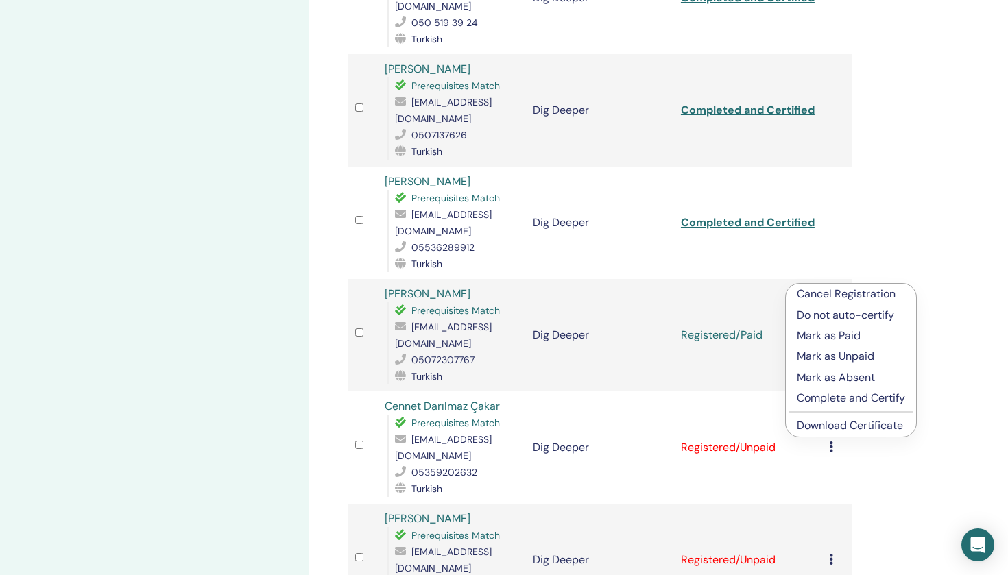
click at [823, 401] on p "Complete and Certify" at bounding box center [851, 398] width 108 height 16
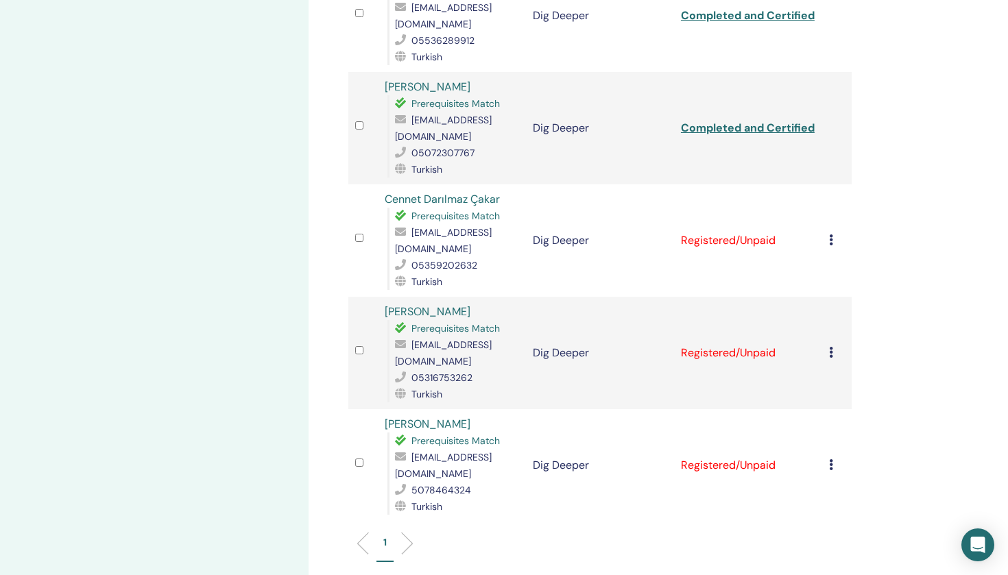
scroll to position [1165, 0]
click at [832, 233] on icon at bounding box center [831, 238] width 4 height 11
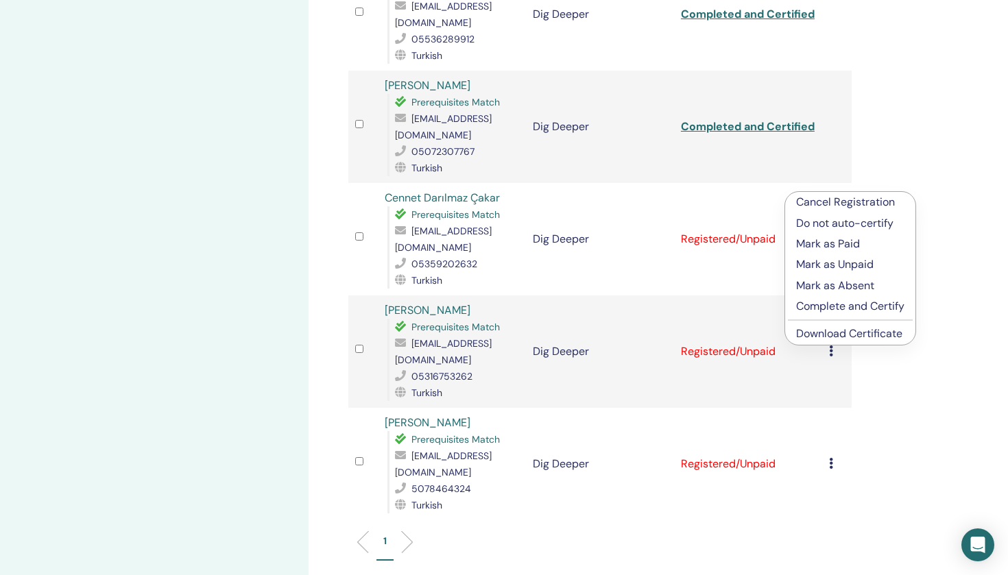
click at [828, 245] on p "Mark as Paid" at bounding box center [850, 244] width 108 height 16
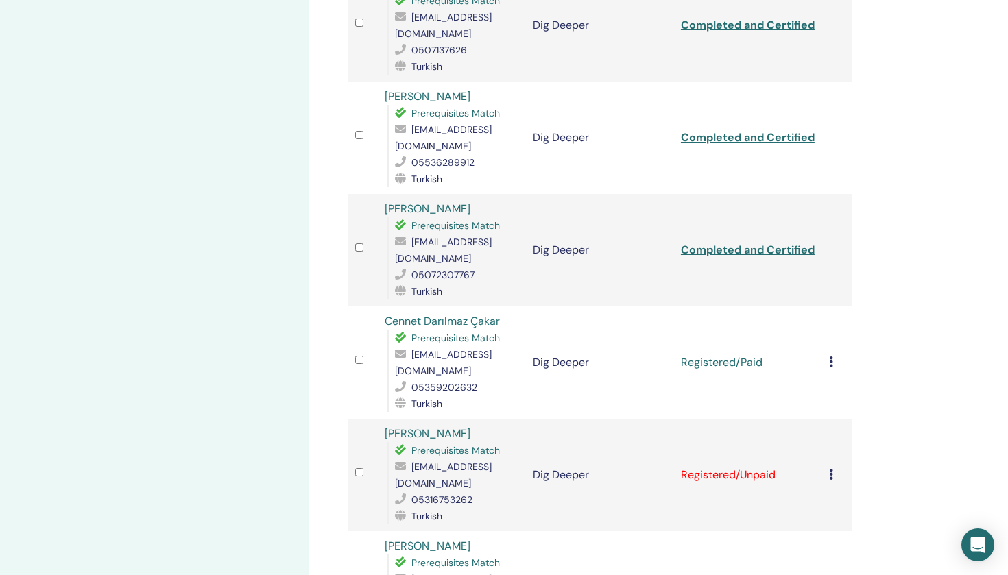
scroll to position [1088, 0]
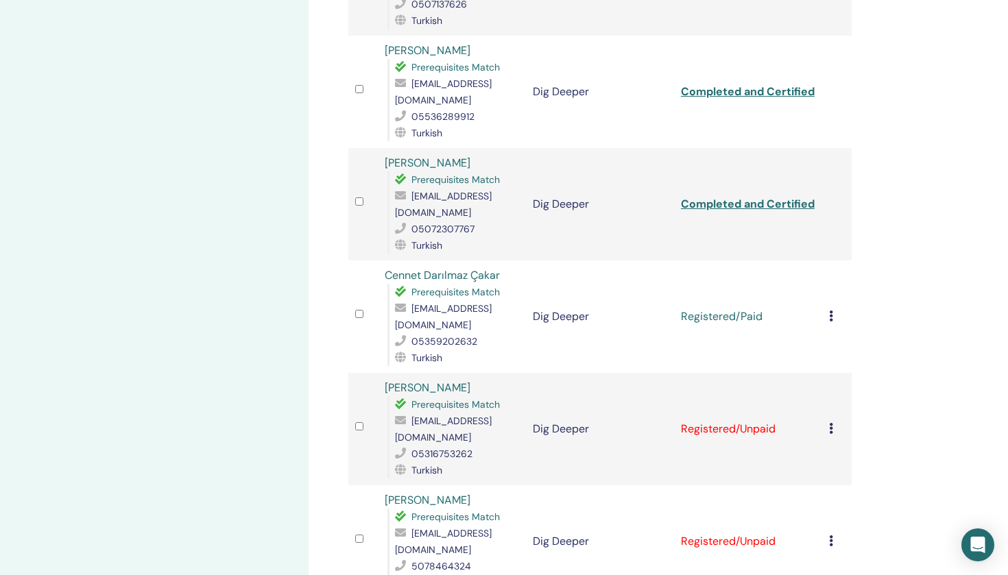
click at [833, 309] on div "Cancel Registration Do not auto-certify Mark as Paid Mark as Unpaid Mark as Abs…" at bounding box center [837, 317] width 16 height 16
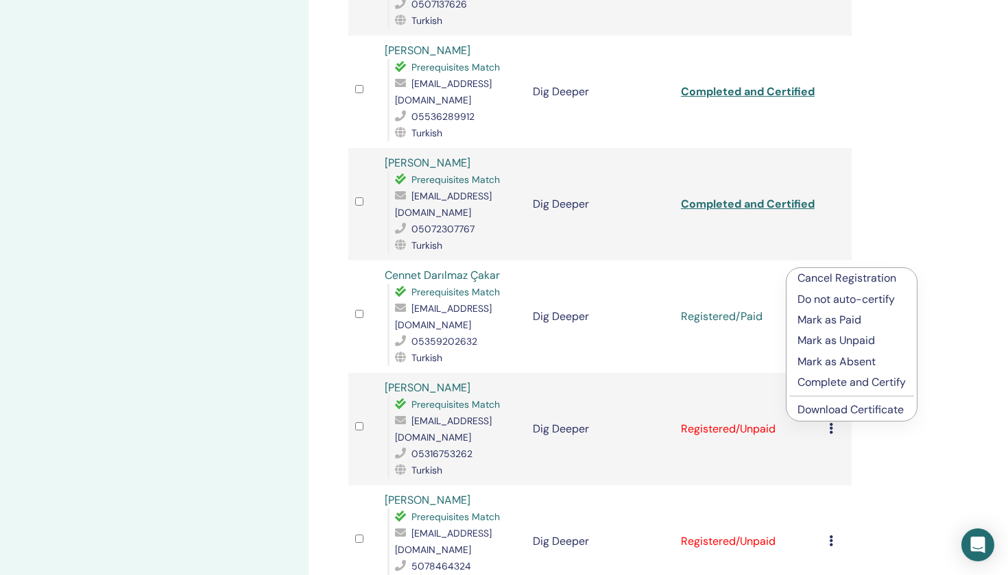
click at [824, 384] on p "Complete and Certify" at bounding box center [851, 382] width 108 height 16
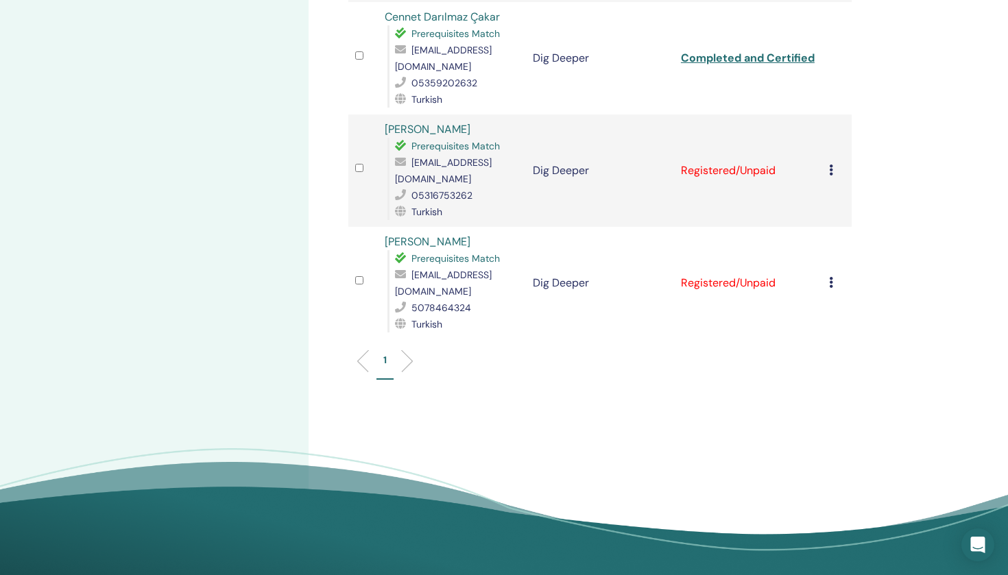
scroll to position [1351, 0]
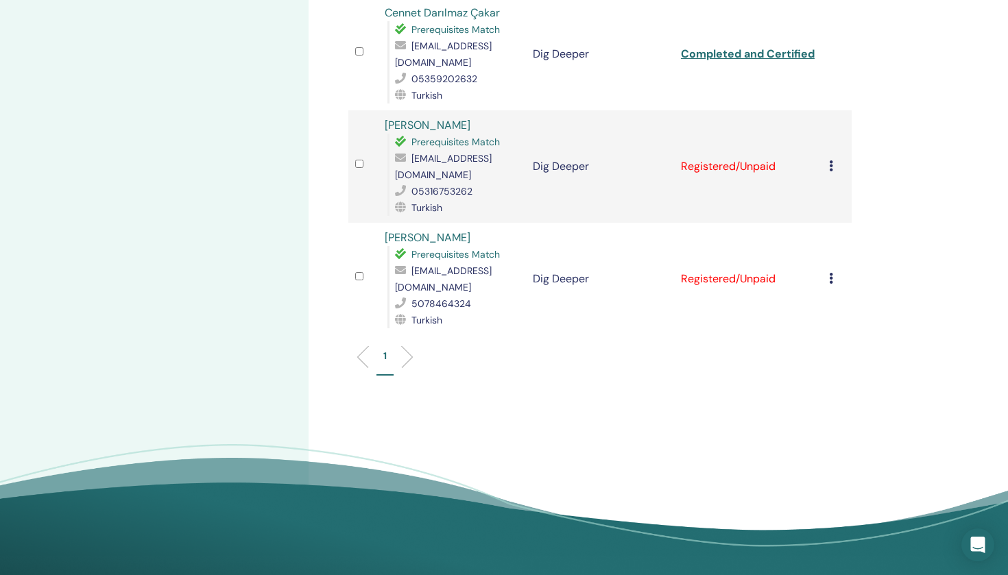
click at [831, 160] on icon at bounding box center [831, 165] width 4 height 11
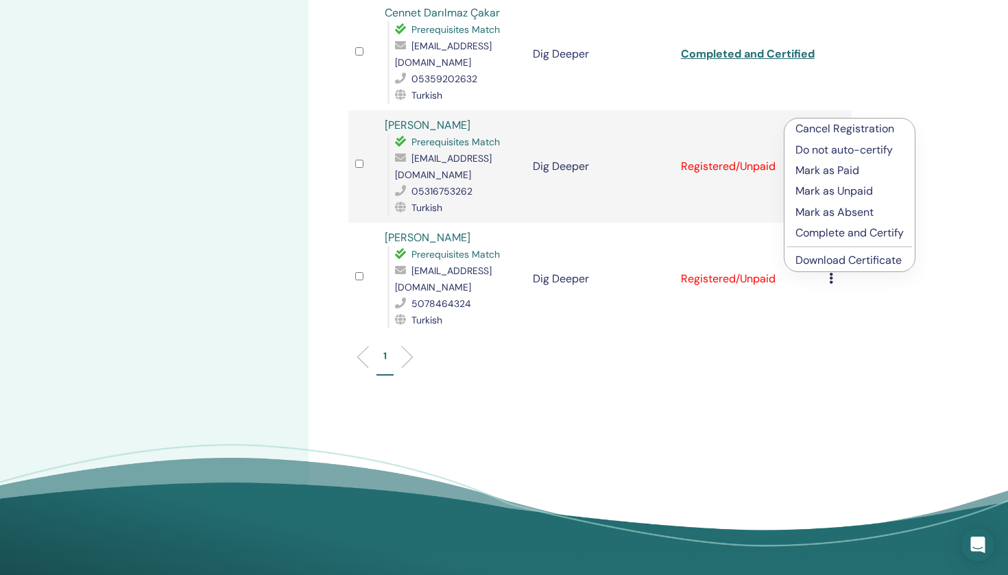
click at [825, 176] on p "Mark as Paid" at bounding box center [849, 170] width 108 height 16
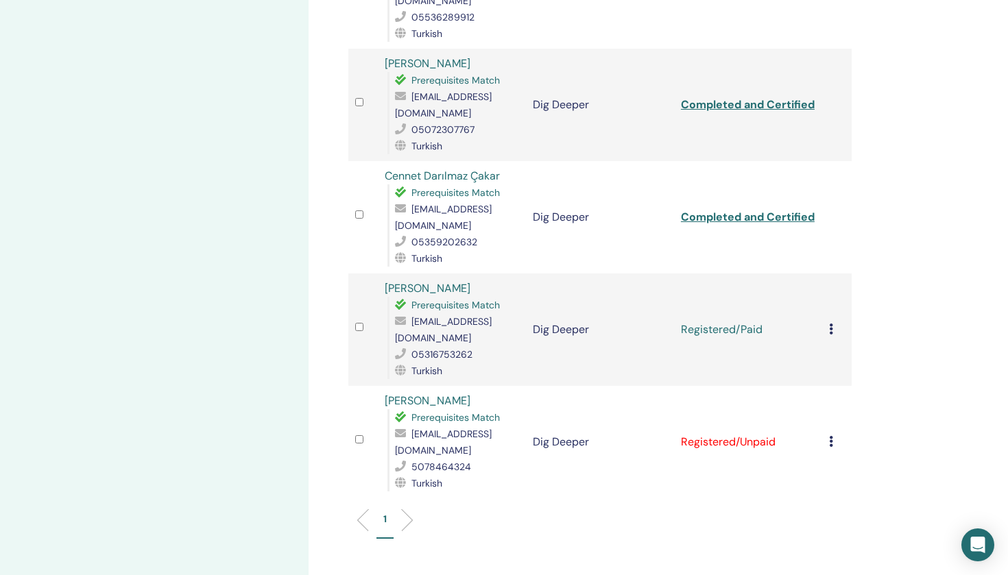
scroll to position [1188, 0]
click at [830, 323] on icon at bounding box center [831, 328] width 4 height 11
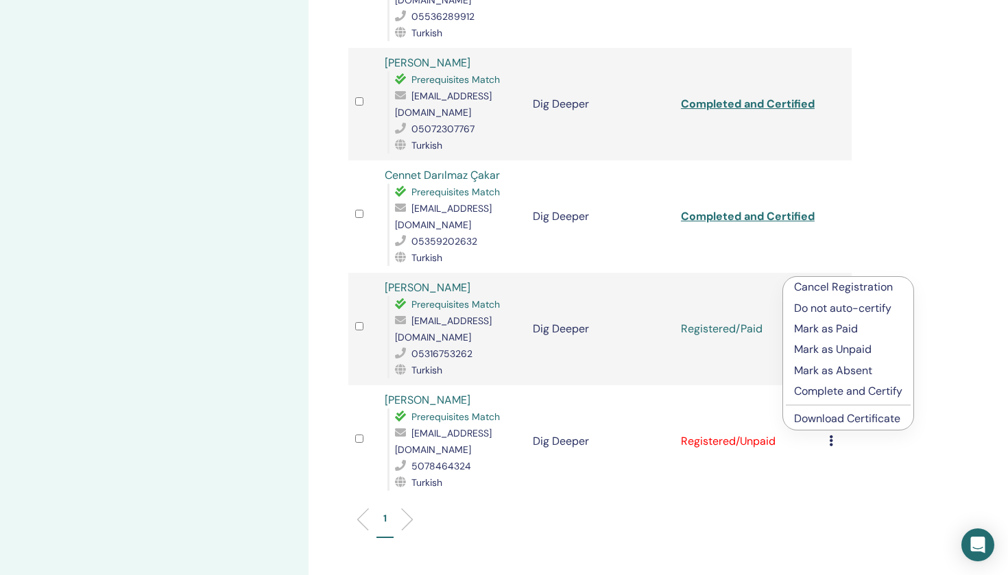
click at [824, 393] on p "Complete and Certify" at bounding box center [848, 391] width 108 height 16
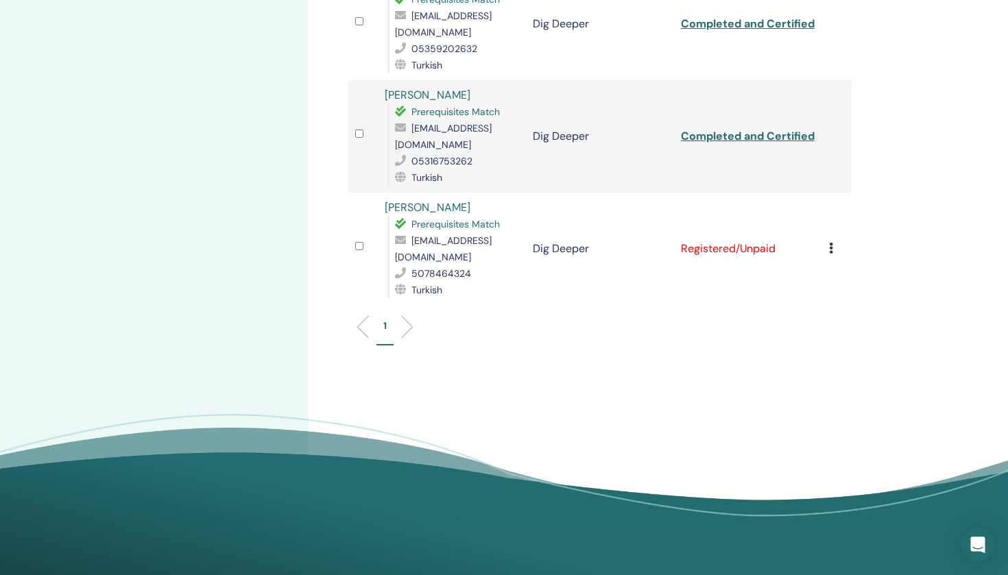
scroll to position [1368, 0]
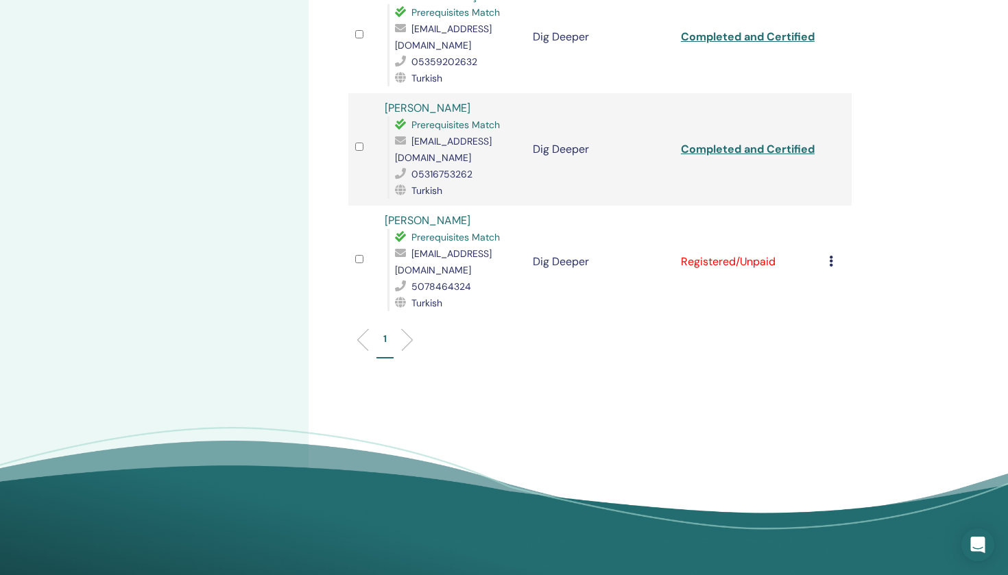
click at [831, 256] on icon at bounding box center [831, 261] width 4 height 11
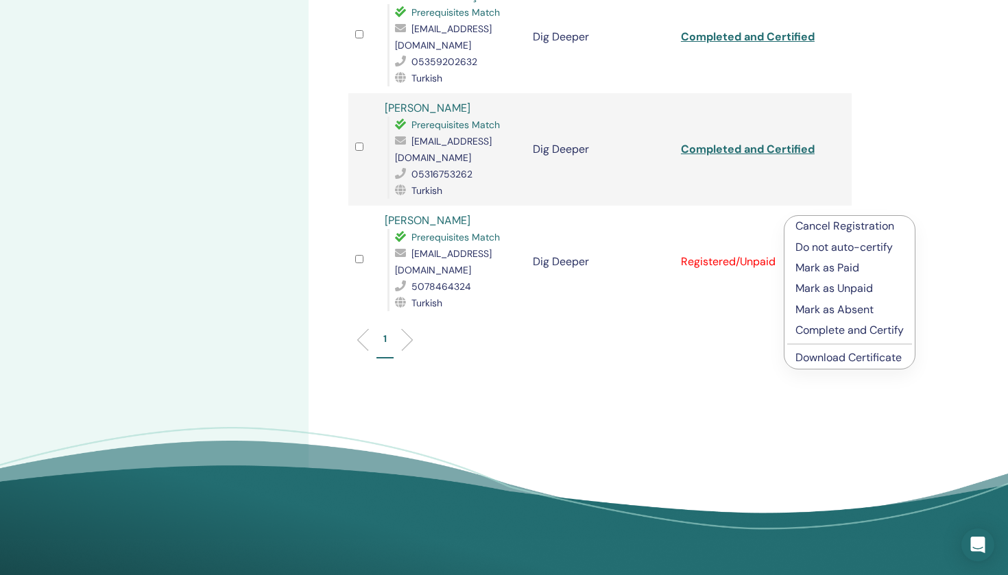
click at [827, 269] on p "Mark as Paid" at bounding box center [849, 268] width 108 height 16
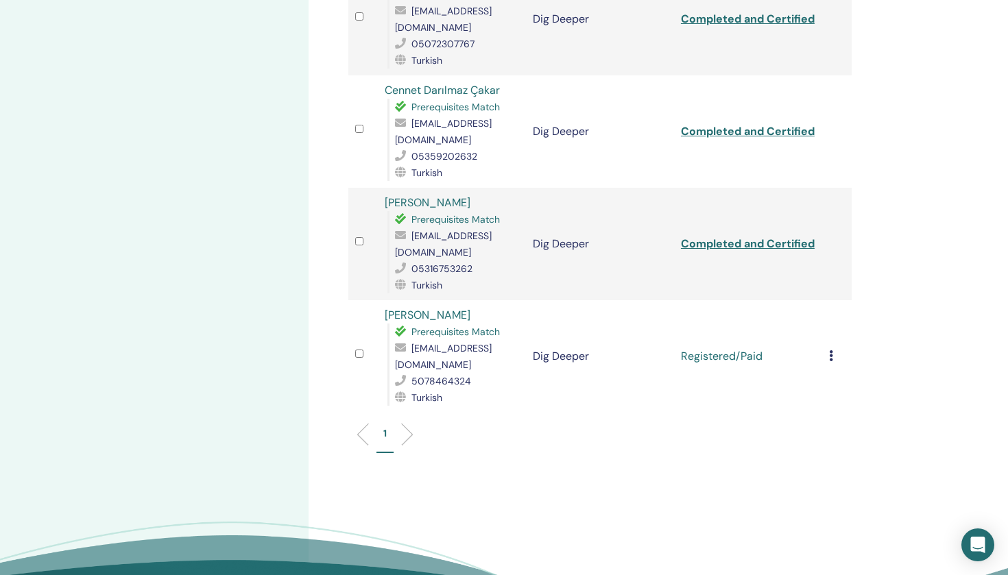
scroll to position [1308, 0]
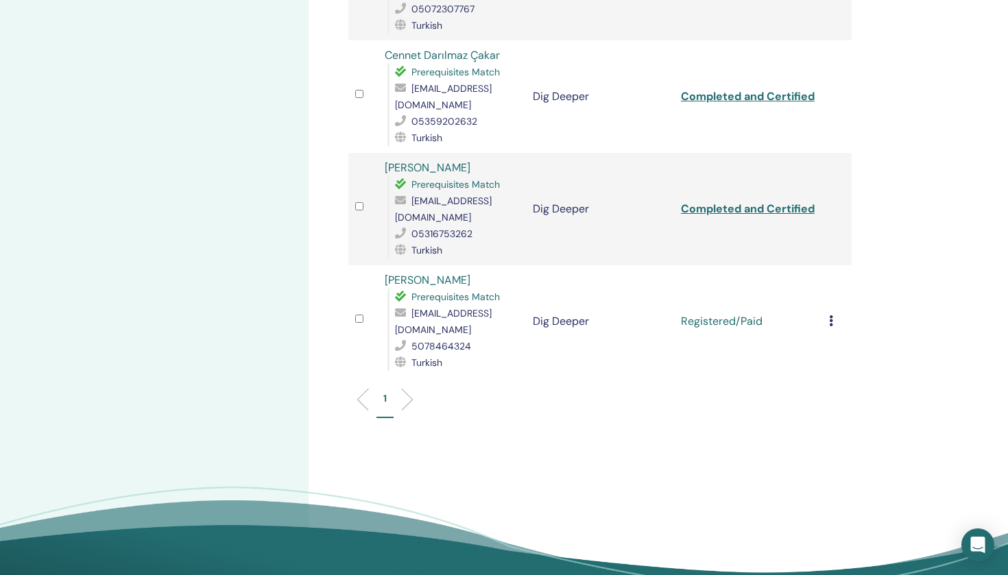
click at [830, 315] on icon at bounding box center [831, 320] width 4 height 11
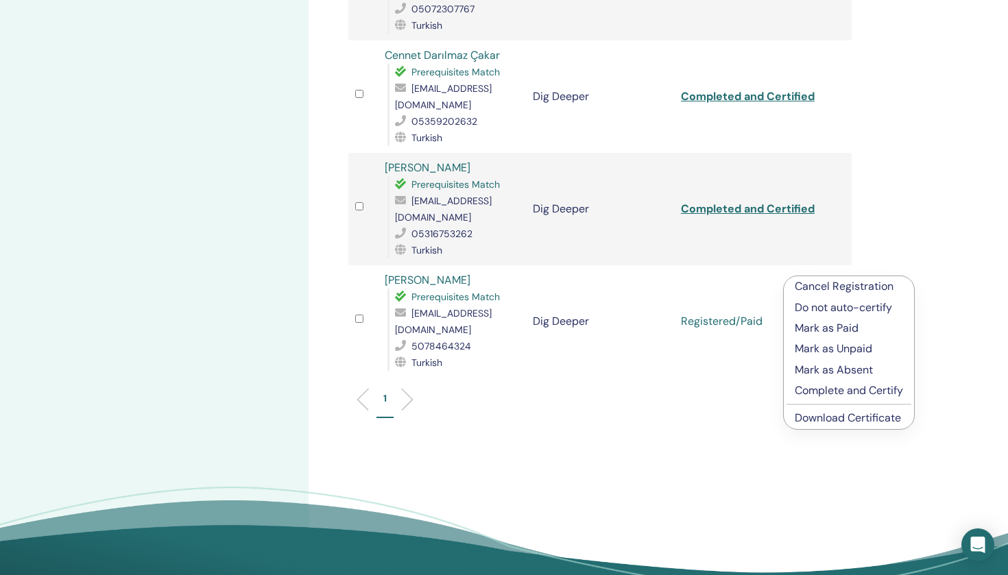
click at [835, 396] on p "Complete and Certify" at bounding box center [849, 391] width 108 height 16
